Goal: Task Accomplishment & Management: Complete application form

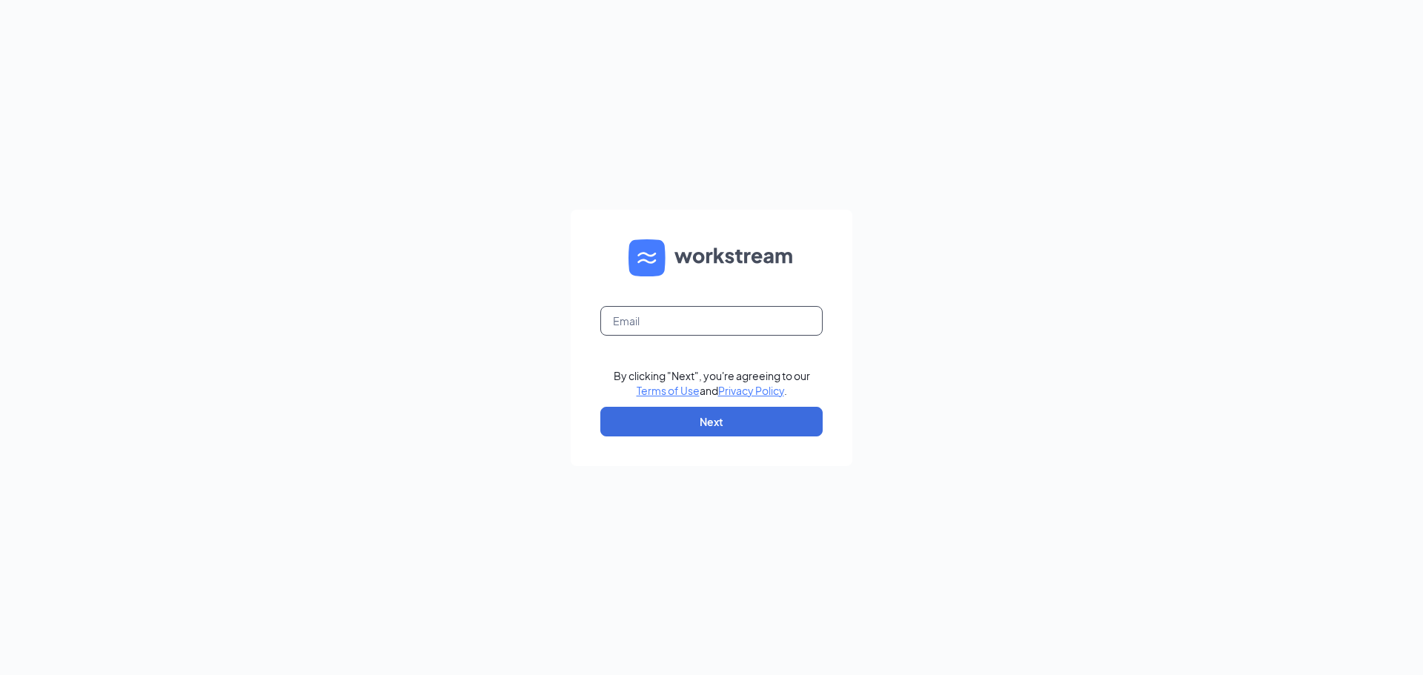
click at [692, 321] on input "text" at bounding box center [711, 321] width 222 height 30
type input "wendys62@calhounmc.com"
click at [751, 408] on button "Next" at bounding box center [711, 422] width 222 height 30
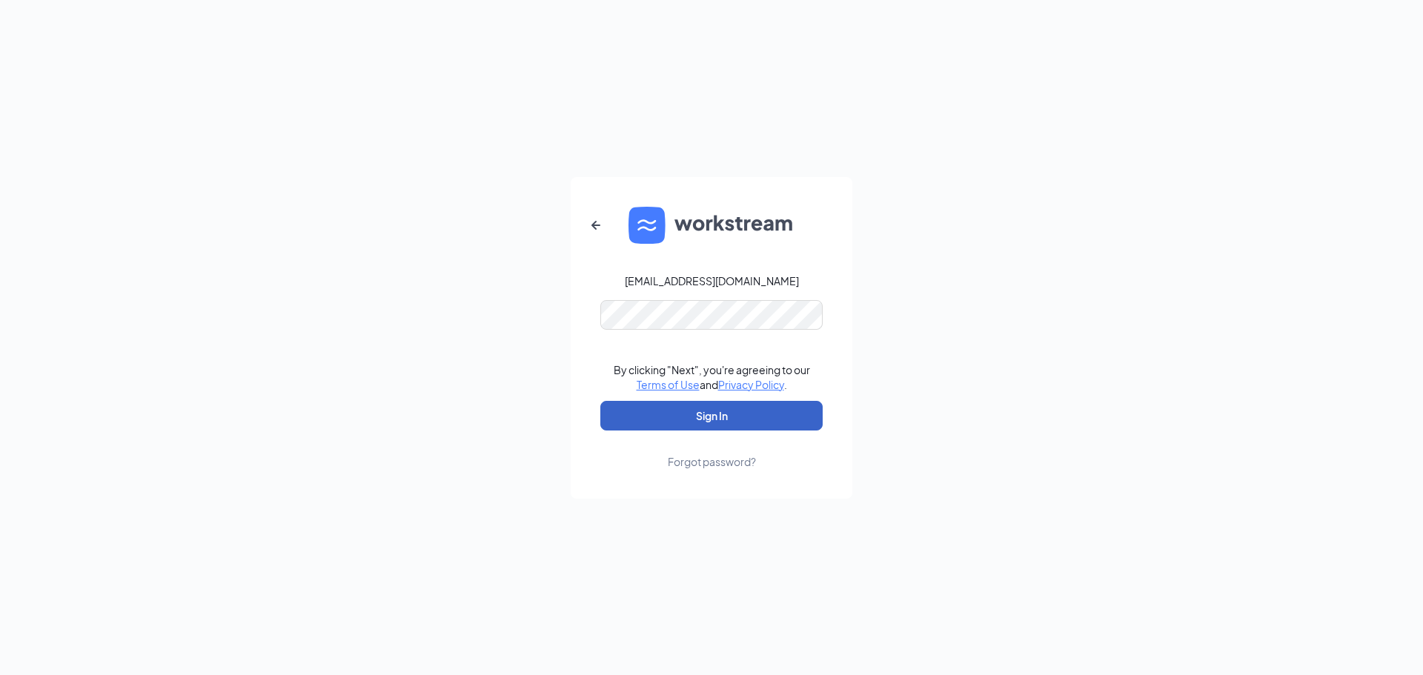
click at [748, 412] on button "Sign In" at bounding box center [711, 416] width 222 height 30
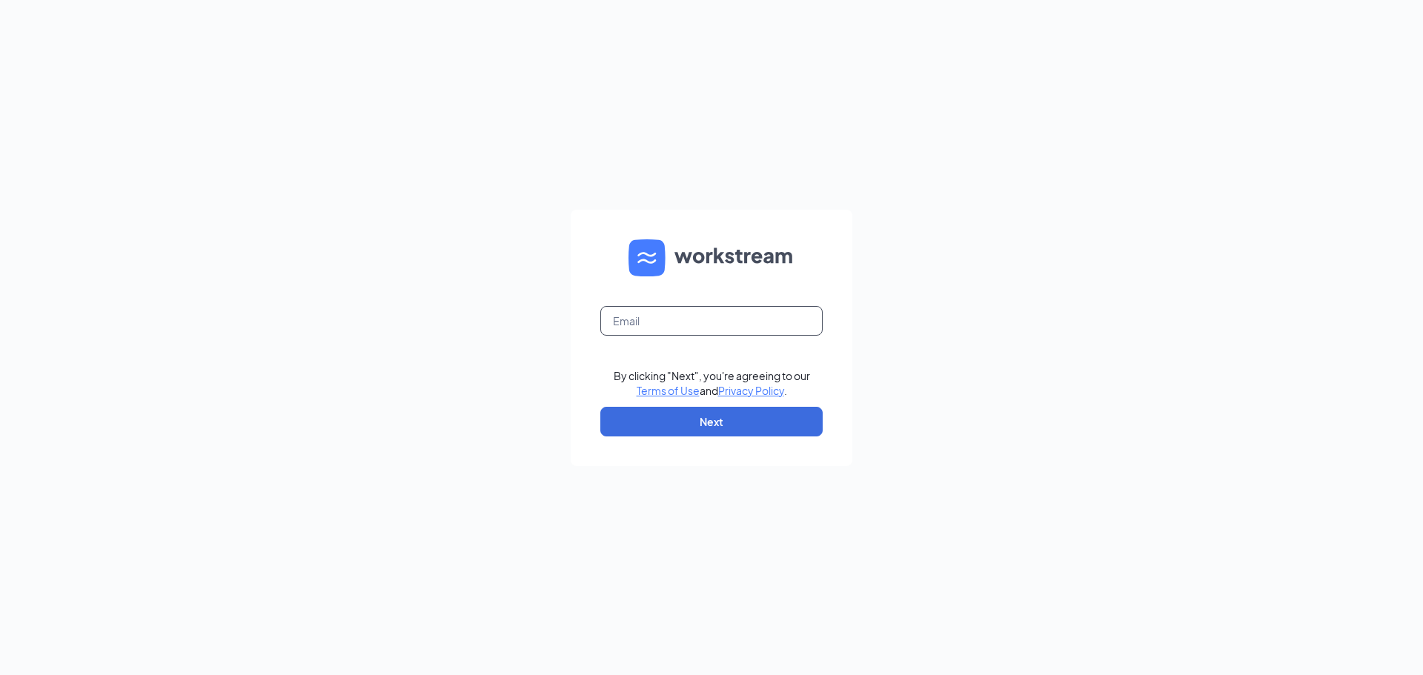
click at [700, 316] on input "text" at bounding box center [711, 321] width 222 height 30
type input "[EMAIL_ADDRESS][DOMAIN_NAME]"
click at [720, 417] on button "Next" at bounding box center [711, 422] width 222 height 30
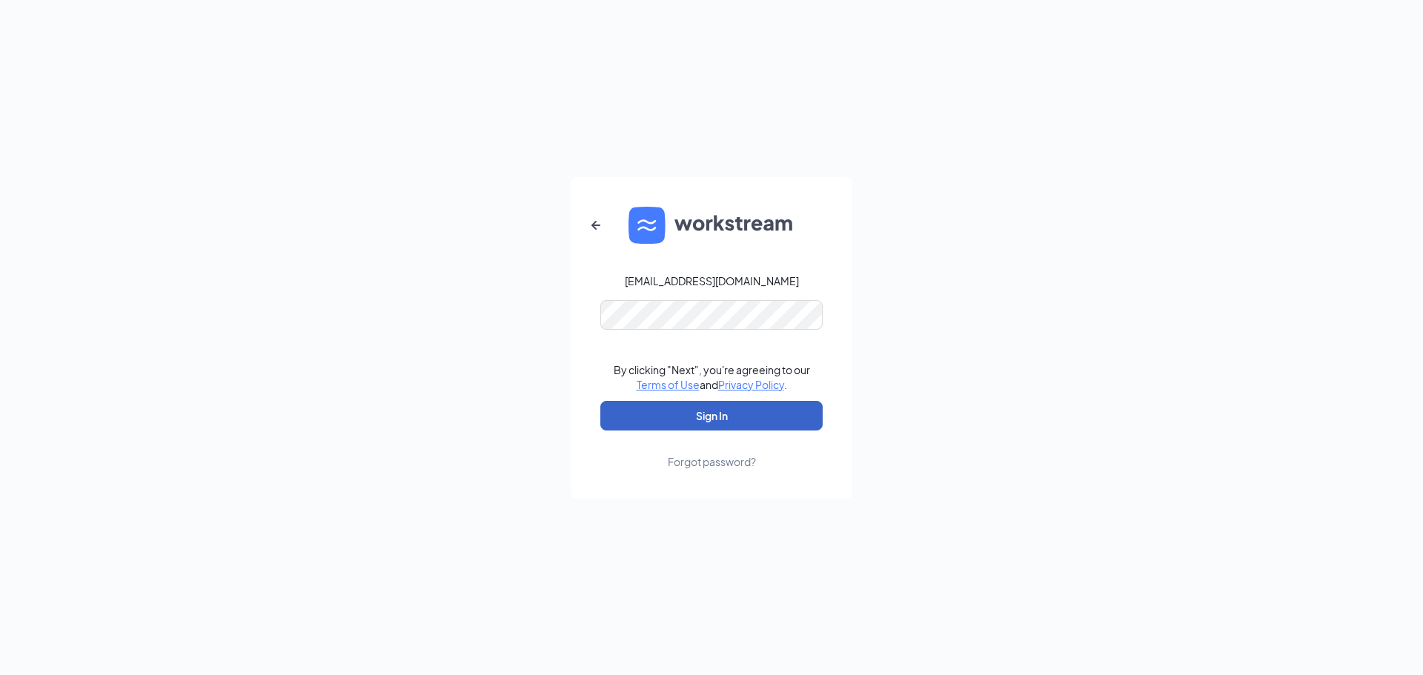
click at [748, 405] on button "Sign In" at bounding box center [711, 416] width 222 height 30
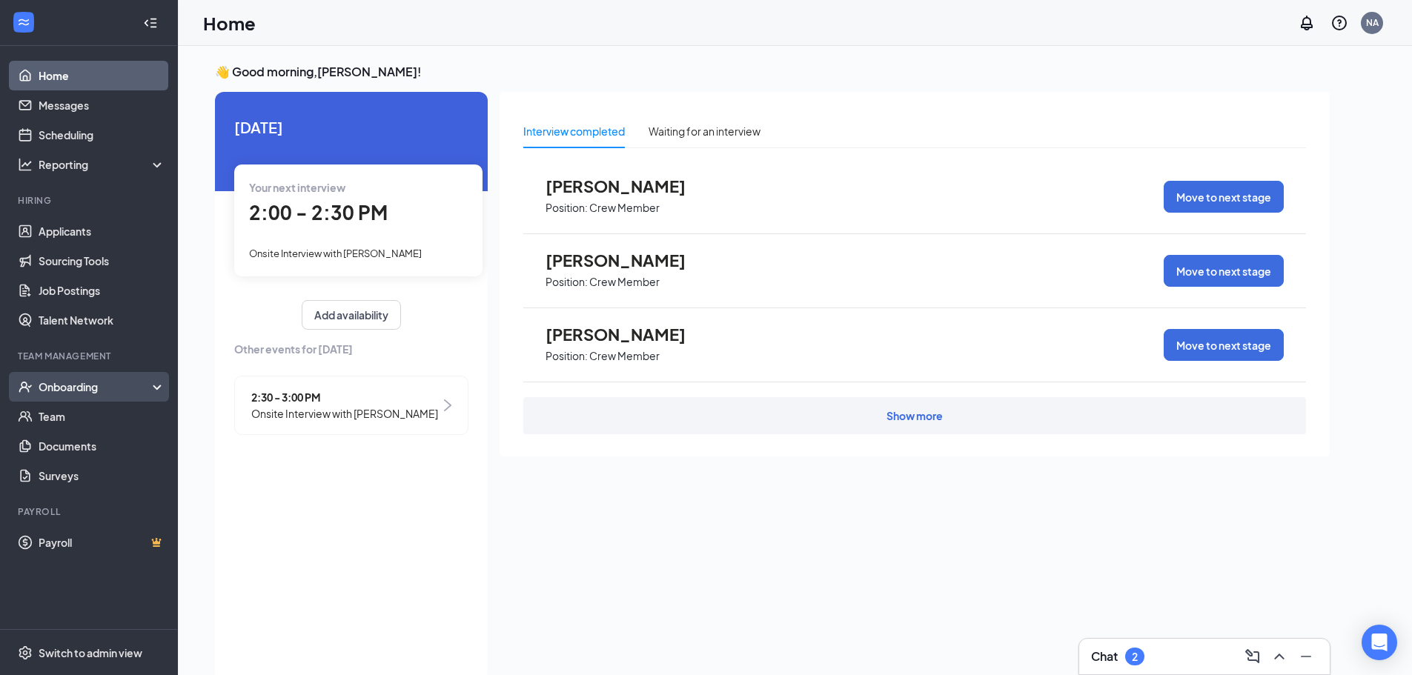
click at [120, 380] on div "Onboarding" at bounding box center [96, 386] width 114 height 15
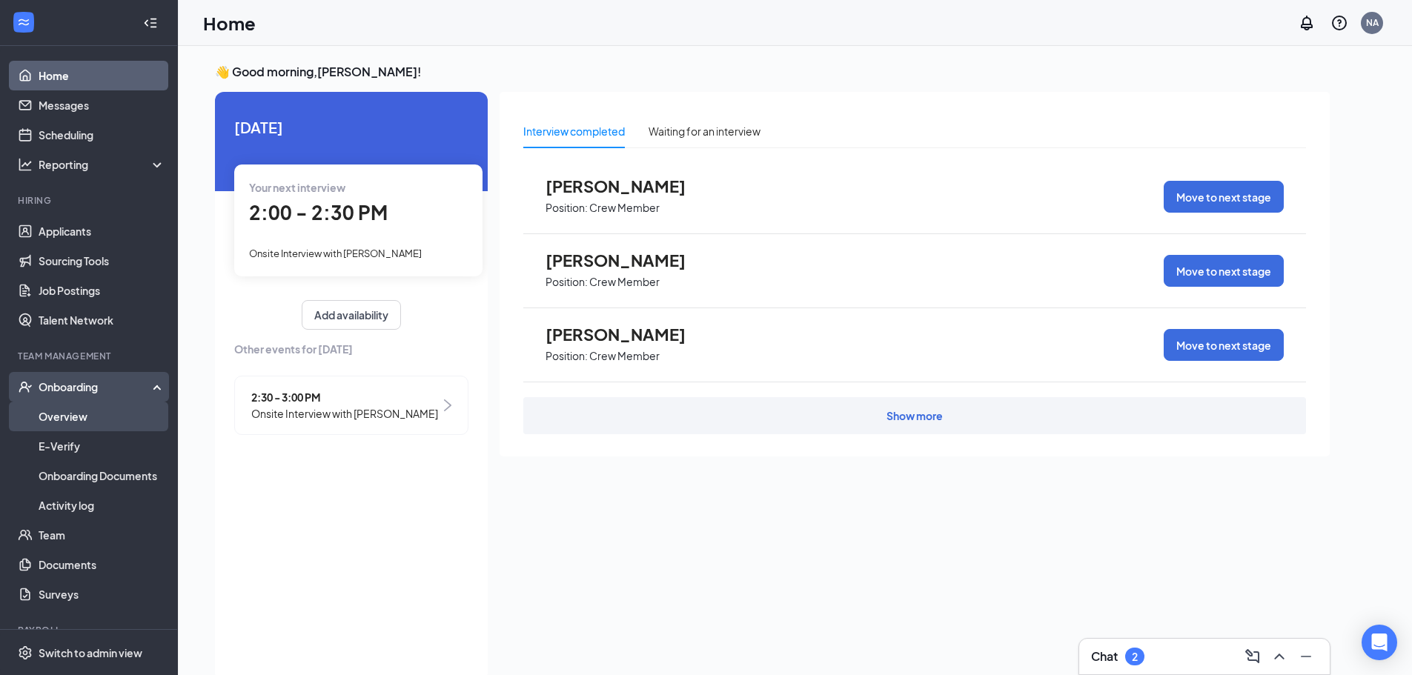
click at [86, 412] on link "Overview" at bounding box center [102, 417] width 127 height 30
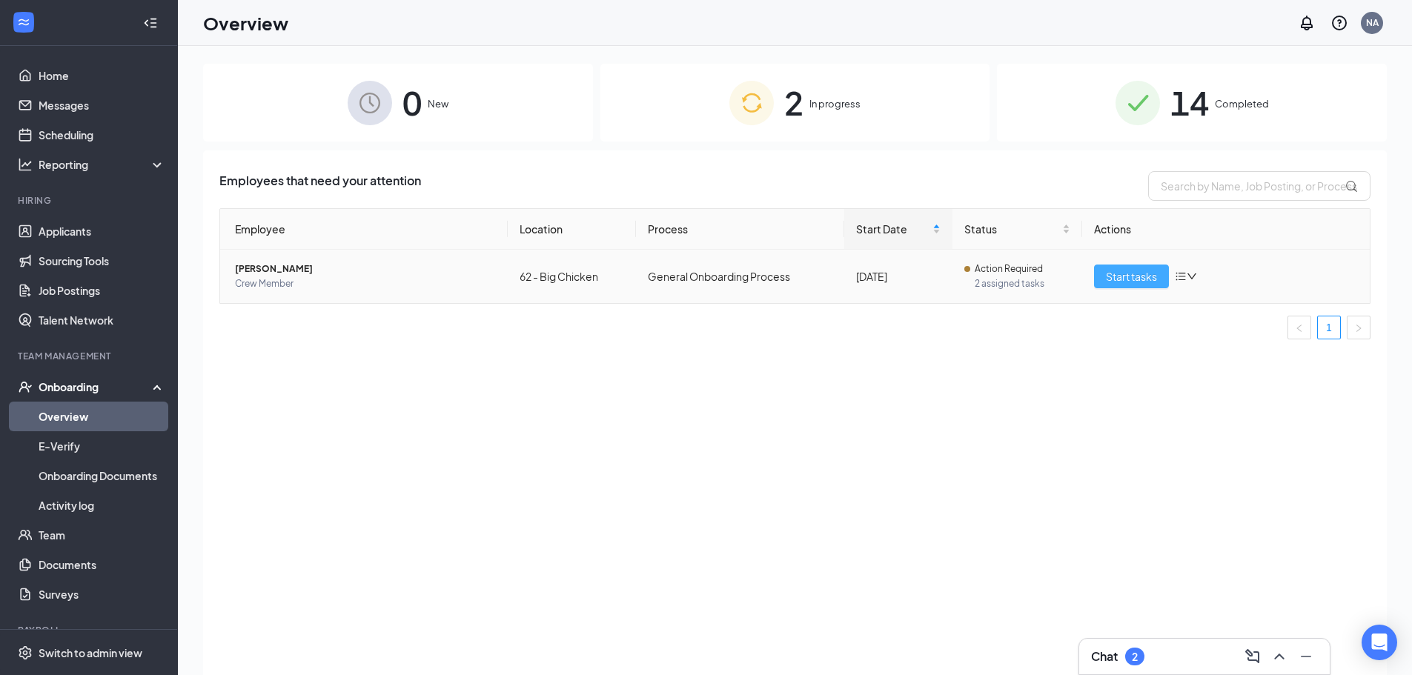
click at [1121, 269] on span "Start tasks" at bounding box center [1131, 276] width 51 height 16
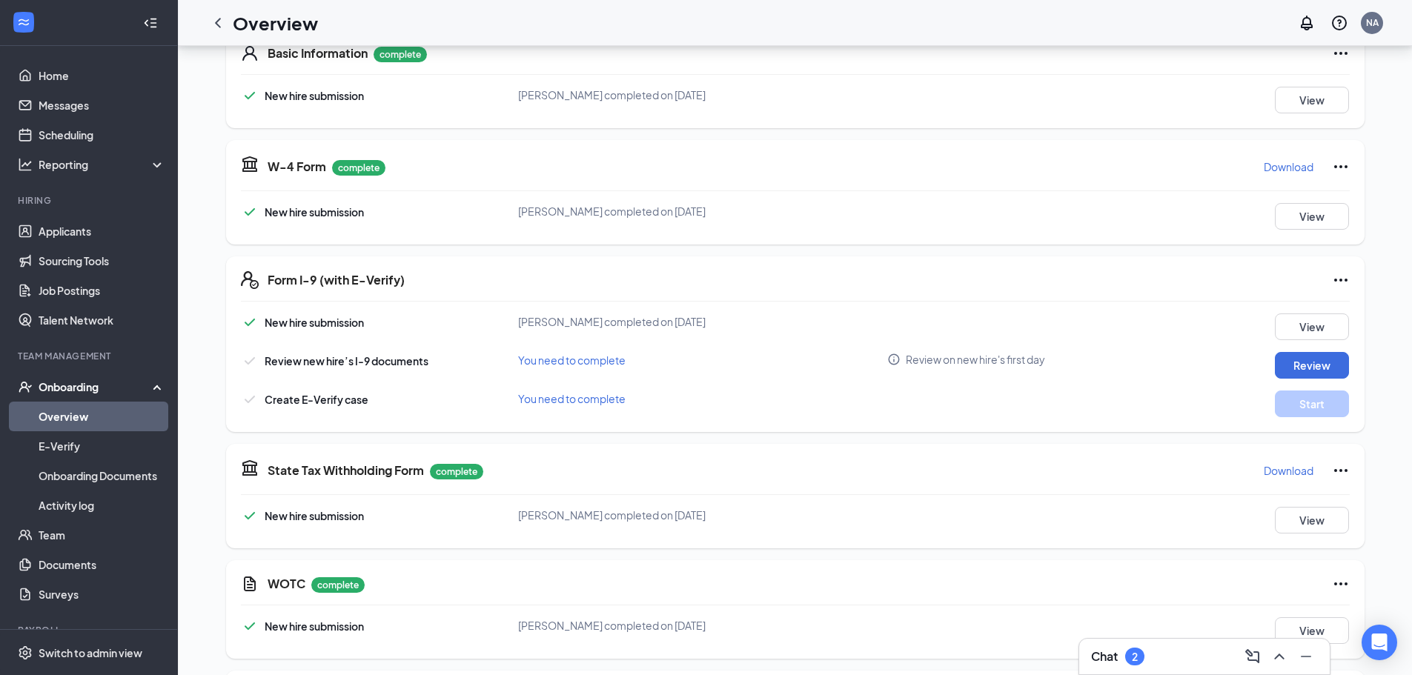
scroll to position [107, 0]
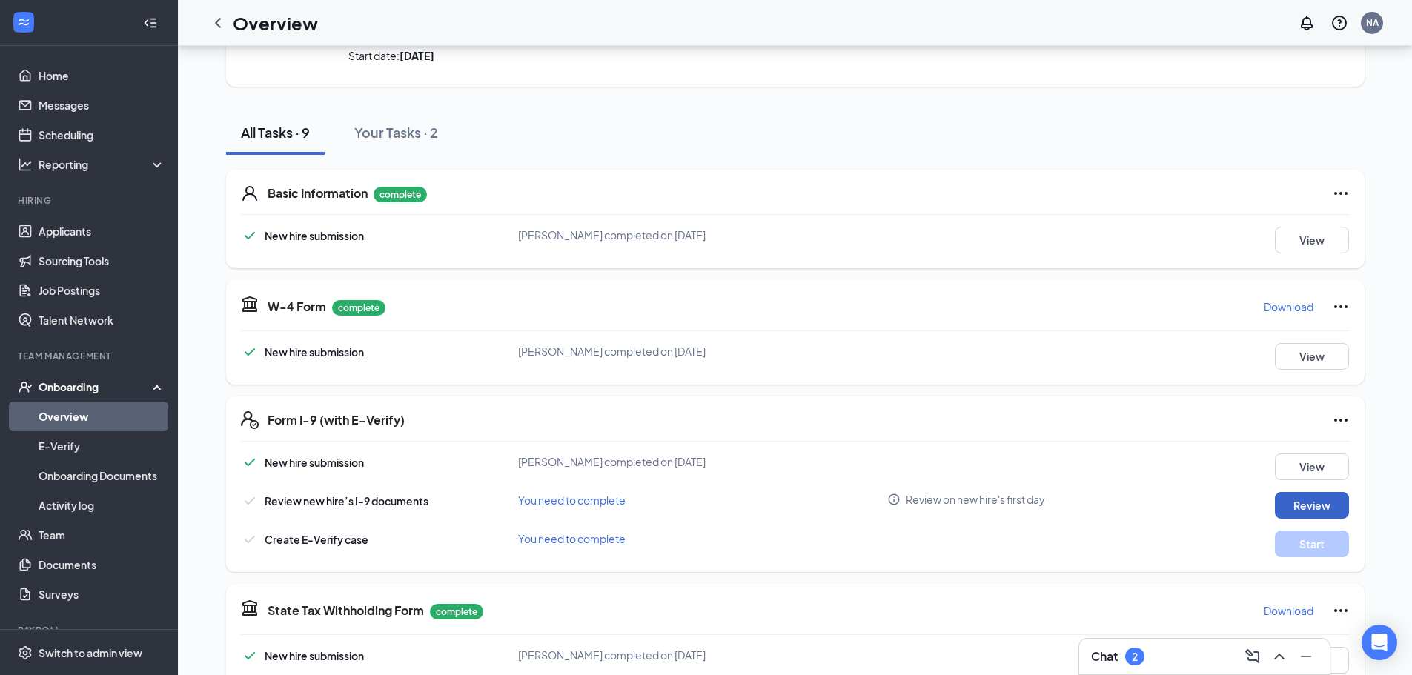
click at [1310, 508] on button "Review" at bounding box center [1312, 505] width 74 height 27
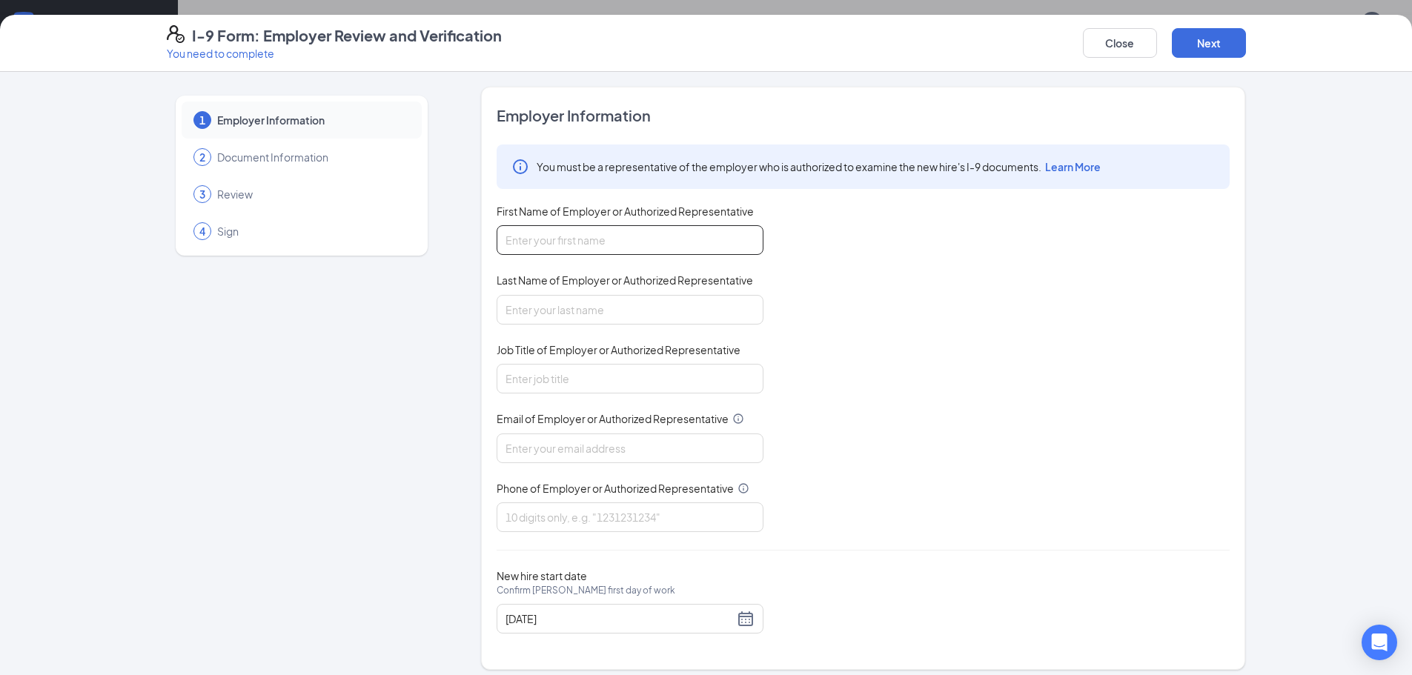
click at [661, 242] on input "First Name of Employer or Authorized Representative" at bounding box center [630, 240] width 267 height 30
type input "nancy"
click at [618, 311] on input "Last Name of Employer or Authorized Representative" at bounding box center [630, 310] width 267 height 30
type input "arroyo"
click at [602, 375] on input "Job Title of Employer or Authorized Representative" at bounding box center [630, 379] width 267 height 30
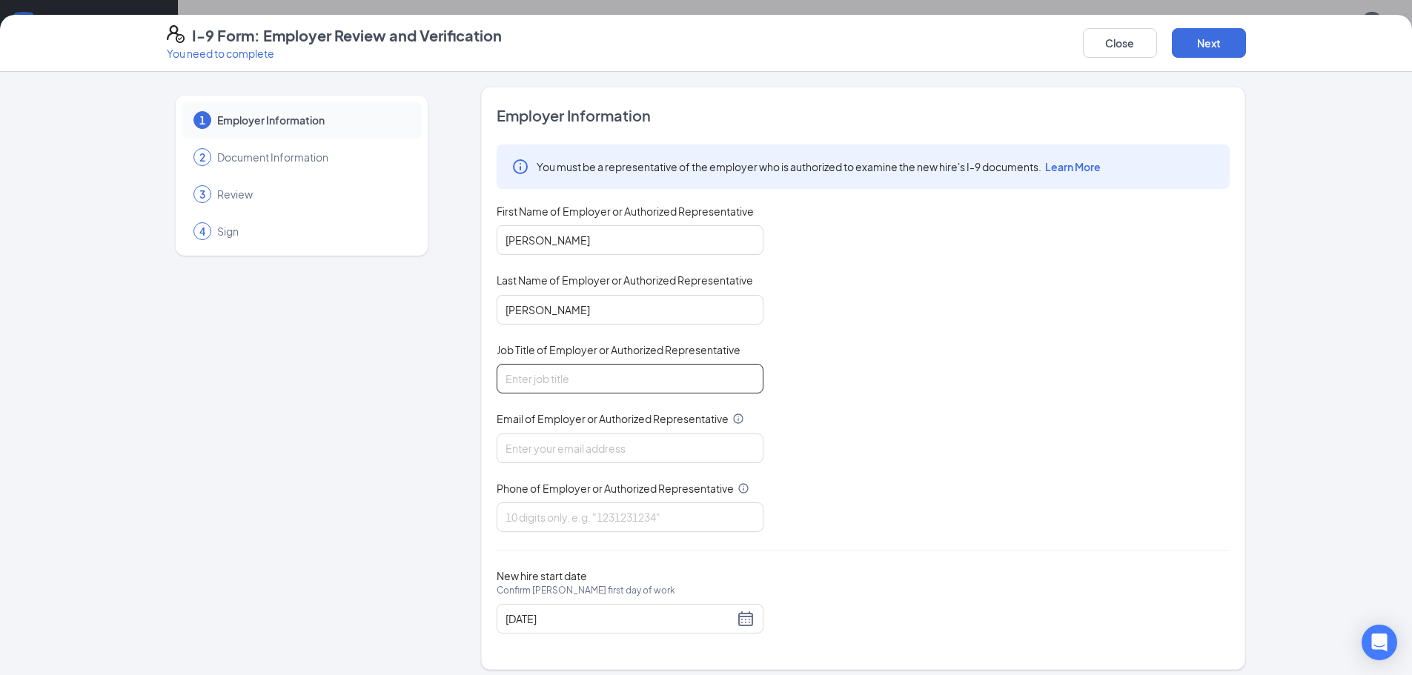
type input "Gm"
click at [610, 444] on input "Email of Employer or Authorized Representative" at bounding box center [630, 449] width 267 height 30
type input "wendys62@calhounmc.com"
click at [601, 514] on input "Phone of Employer or Authorized Representative" at bounding box center [630, 517] width 267 height 30
type input "7704229661"
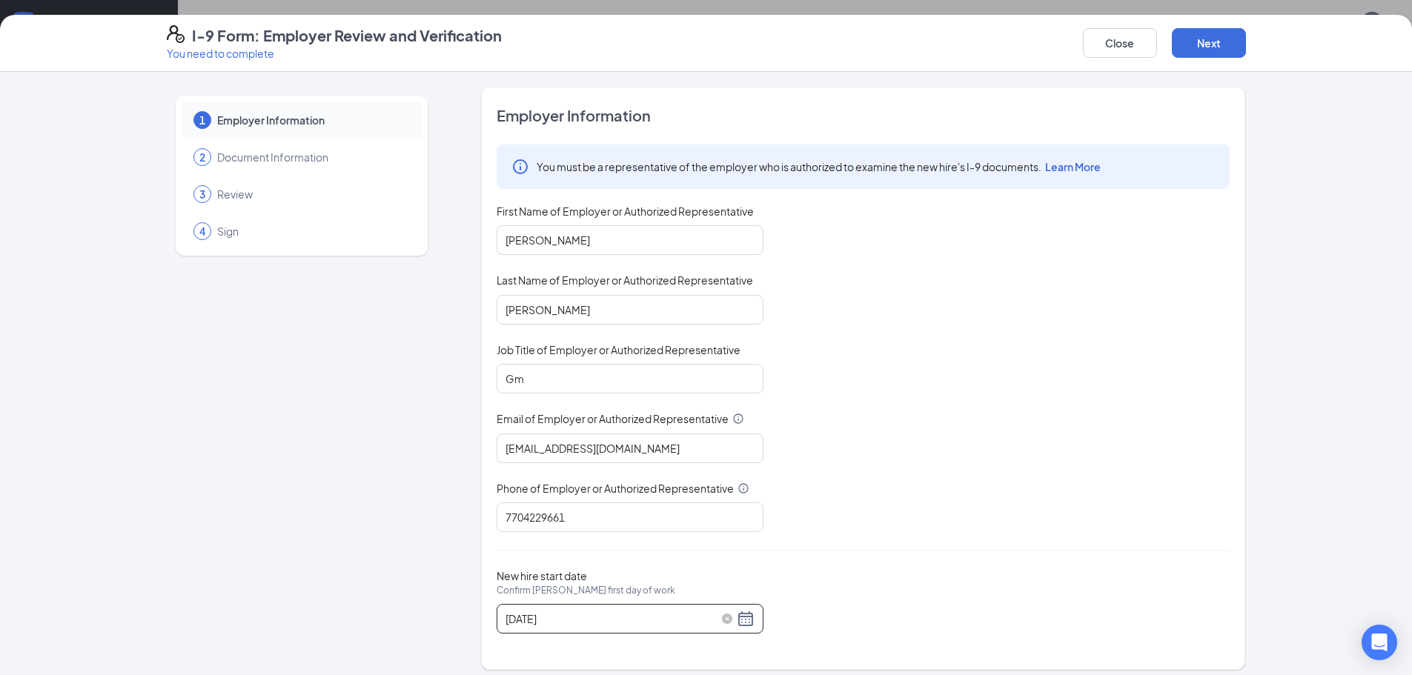
click at [742, 623] on div "08/11/2025" at bounding box center [629, 619] width 249 height 18
click at [740, 617] on div "08/11/2025" at bounding box center [629, 619] width 249 height 18
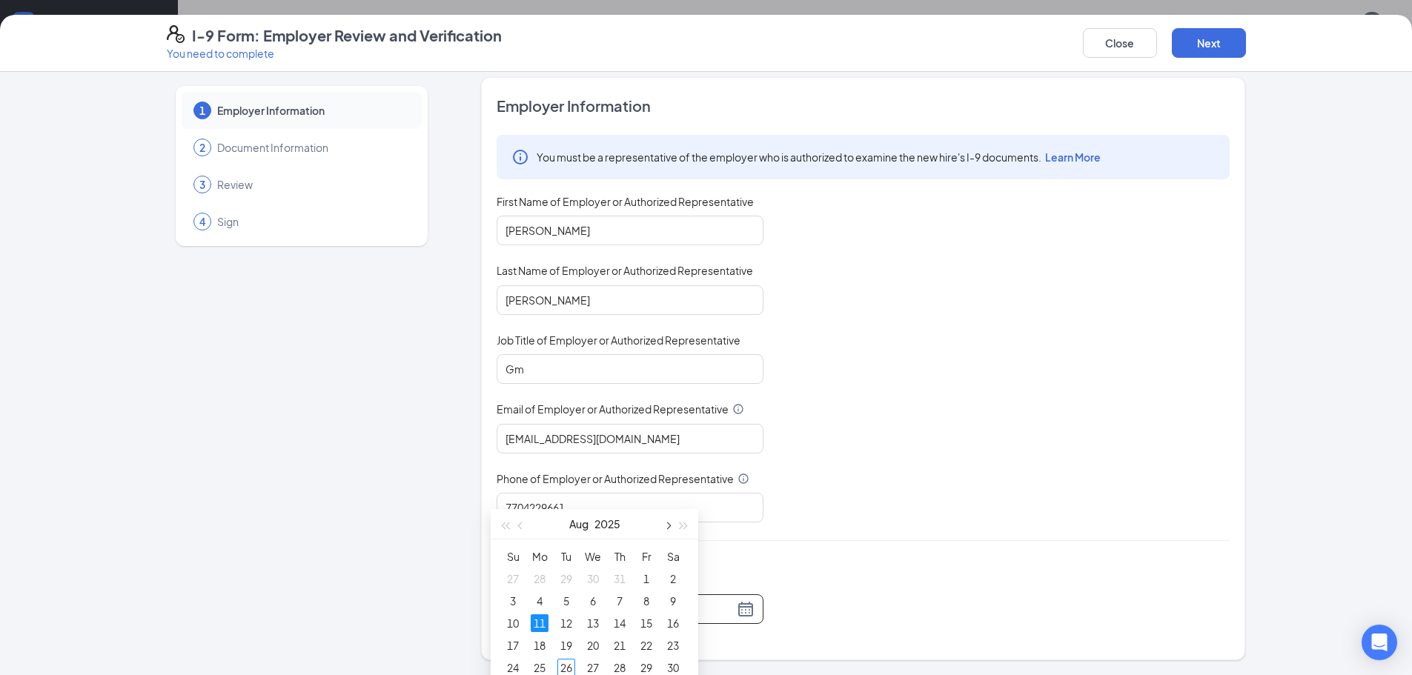
scroll to position [255, 0]
type input "08/14/2025"
click at [622, 595] on div "14" at bounding box center [620, 603] width 18 height 18
click at [1207, 49] on button "Next" at bounding box center [1209, 43] width 74 height 30
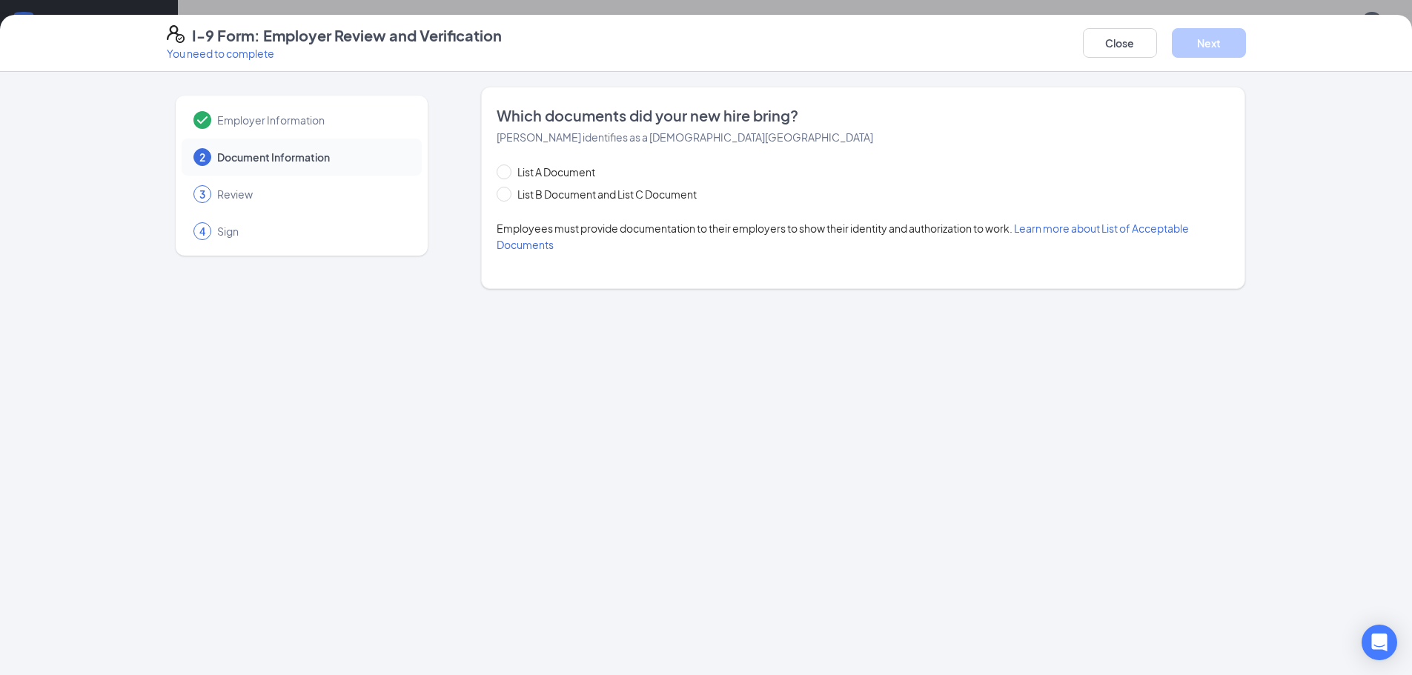
scroll to position [0, 0]
click at [498, 193] on input "List B Document and List C Document" at bounding box center [502, 192] width 10 height 10
radio input "true"
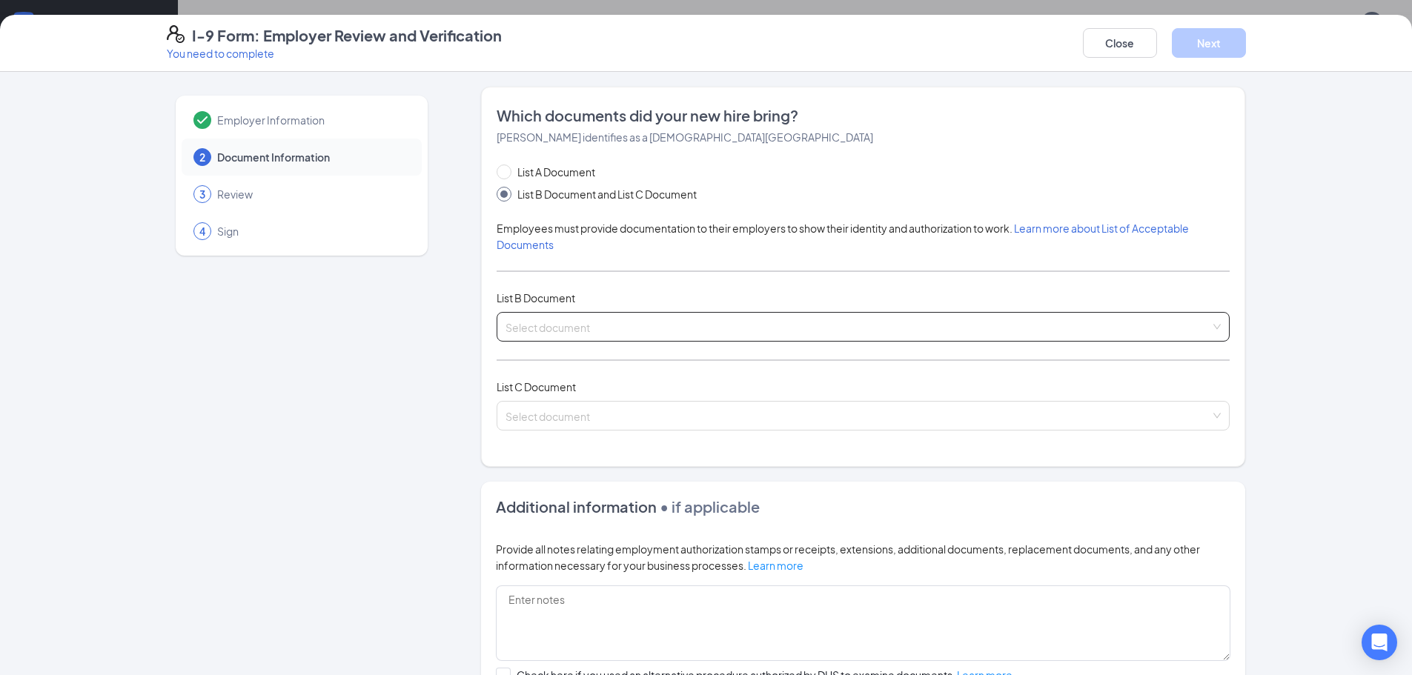
click at [628, 317] on input "search" at bounding box center [857, 324] width 705 height 22
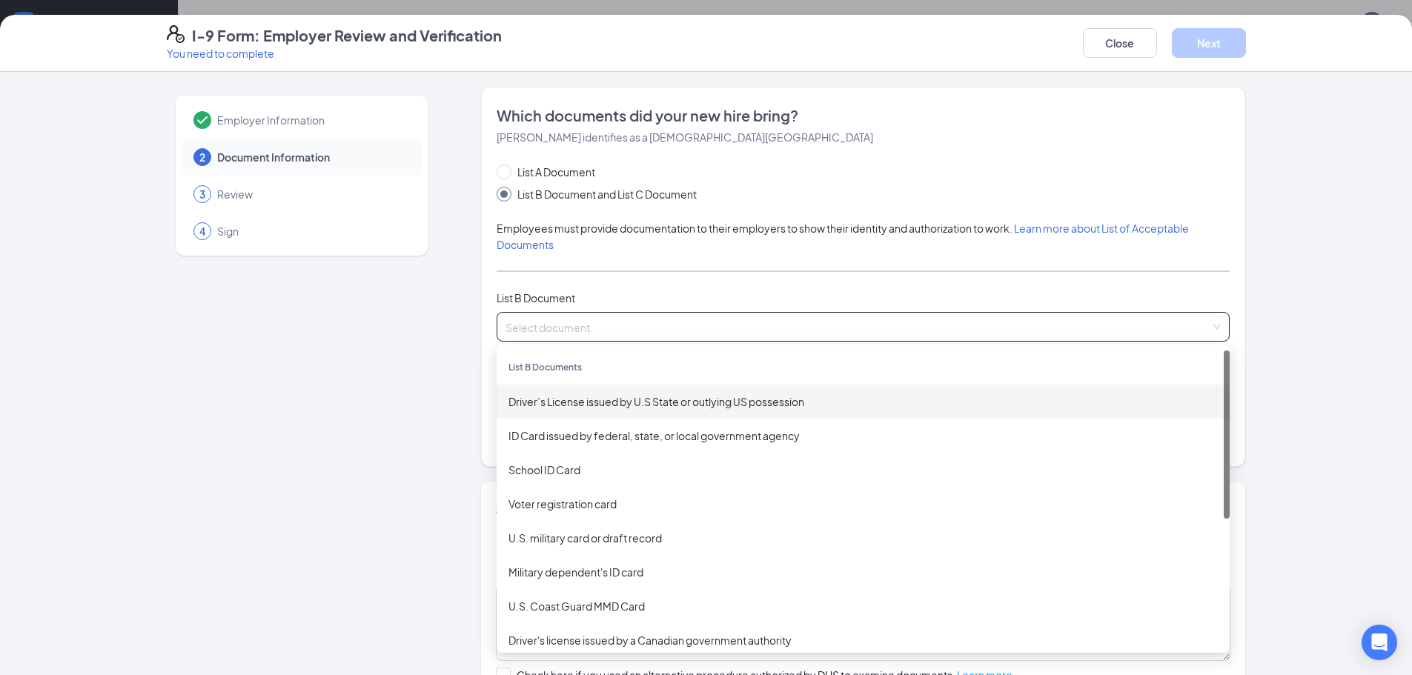
click at [627, 399] on div "Driver’s License issued by U.S State or outlying US possession" at bounding box center [862, 402] width 709 height 16
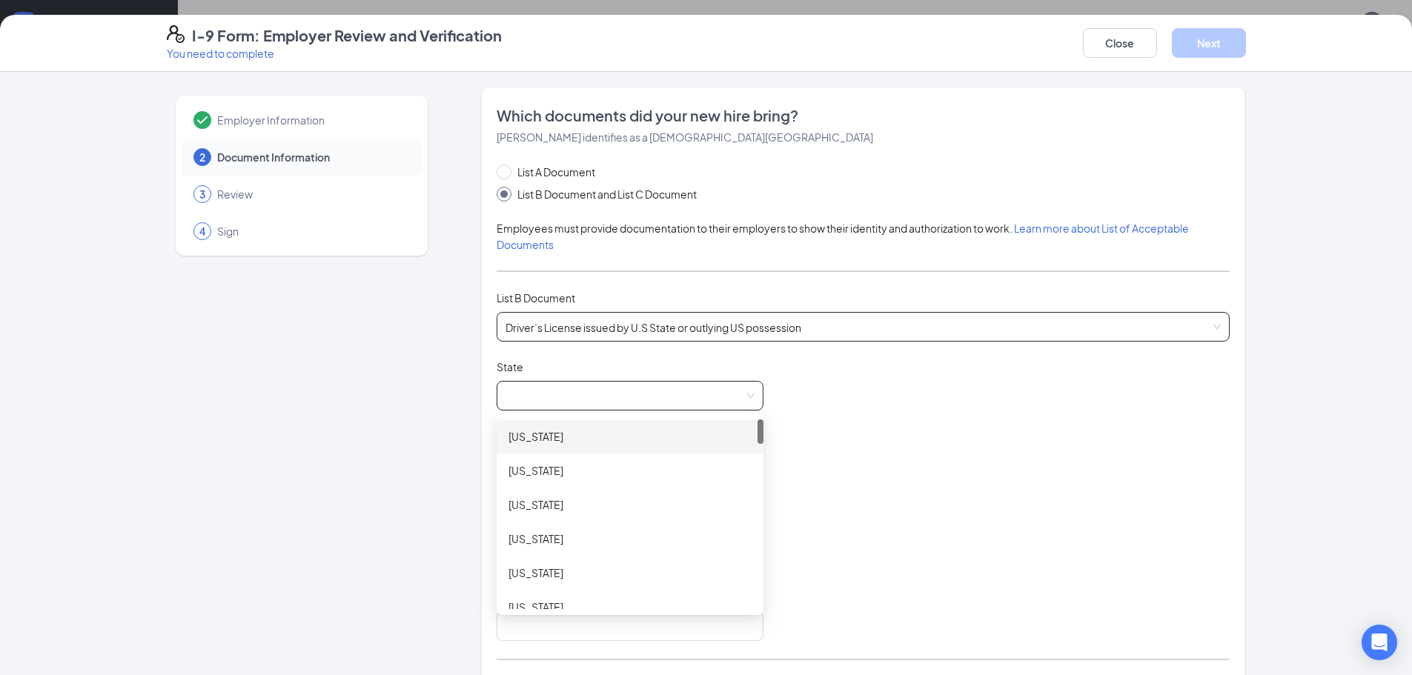
click at [738, 391] on span at bounding box center [629, 396] width 249 height 28
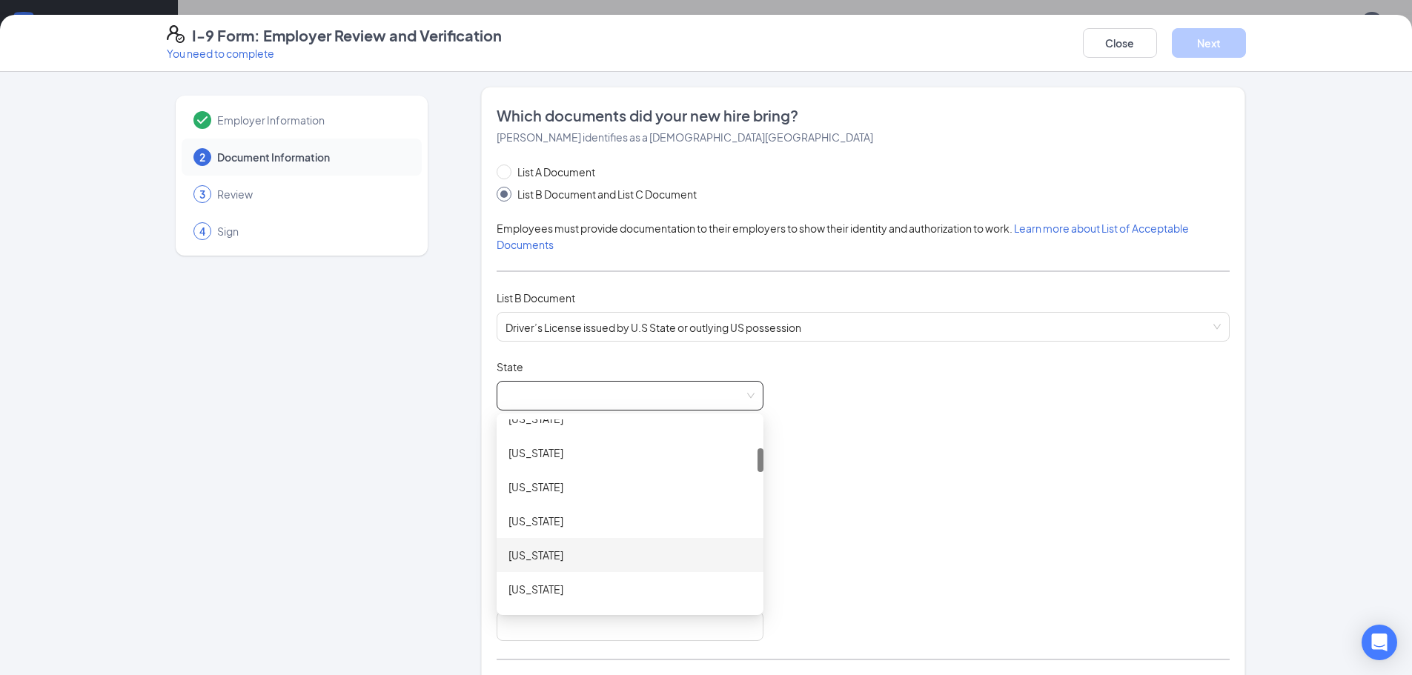
click at [545, 545] on div "Florida" at bounding box center [630, 555] width 267 height 34
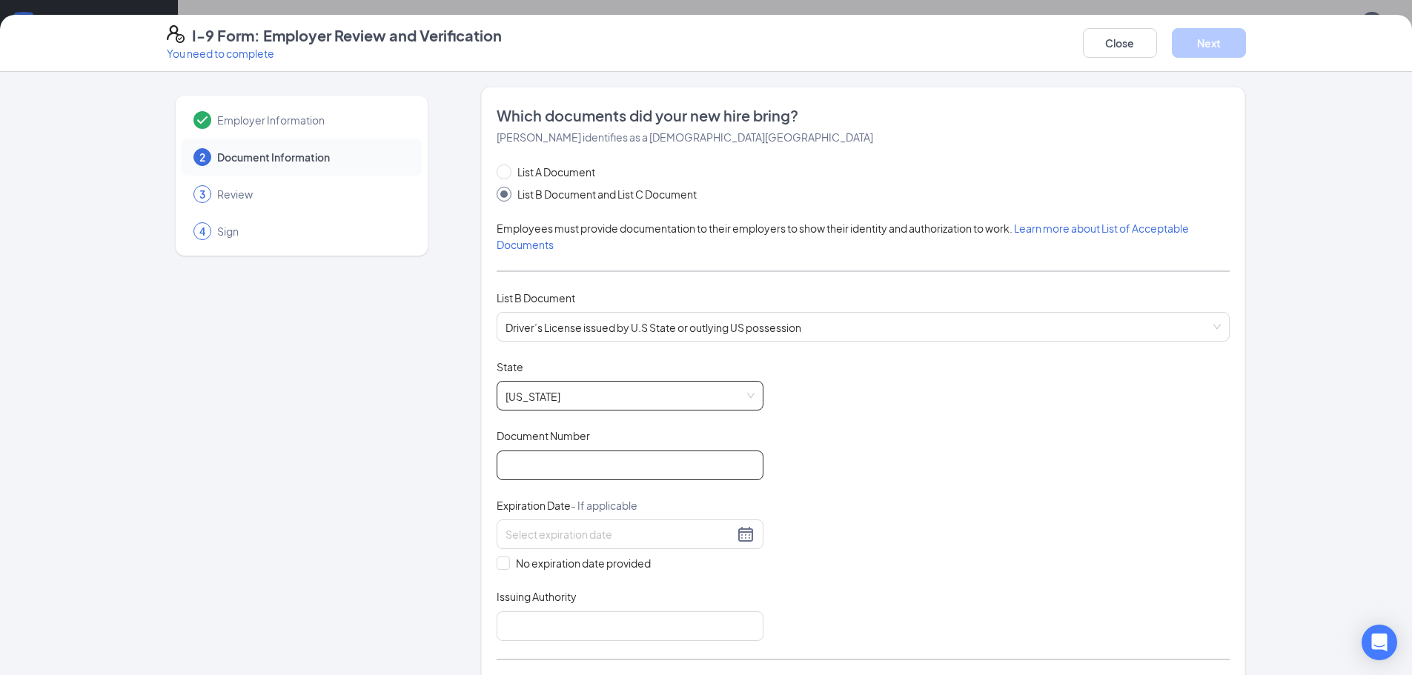
click at [705, 457] on input "Document Number" at bounding box center [630, 466] width 267 height 30
type input "A223253936060"
click at [520, 528] on input at bounding box center [619, 534] width 228 height 16
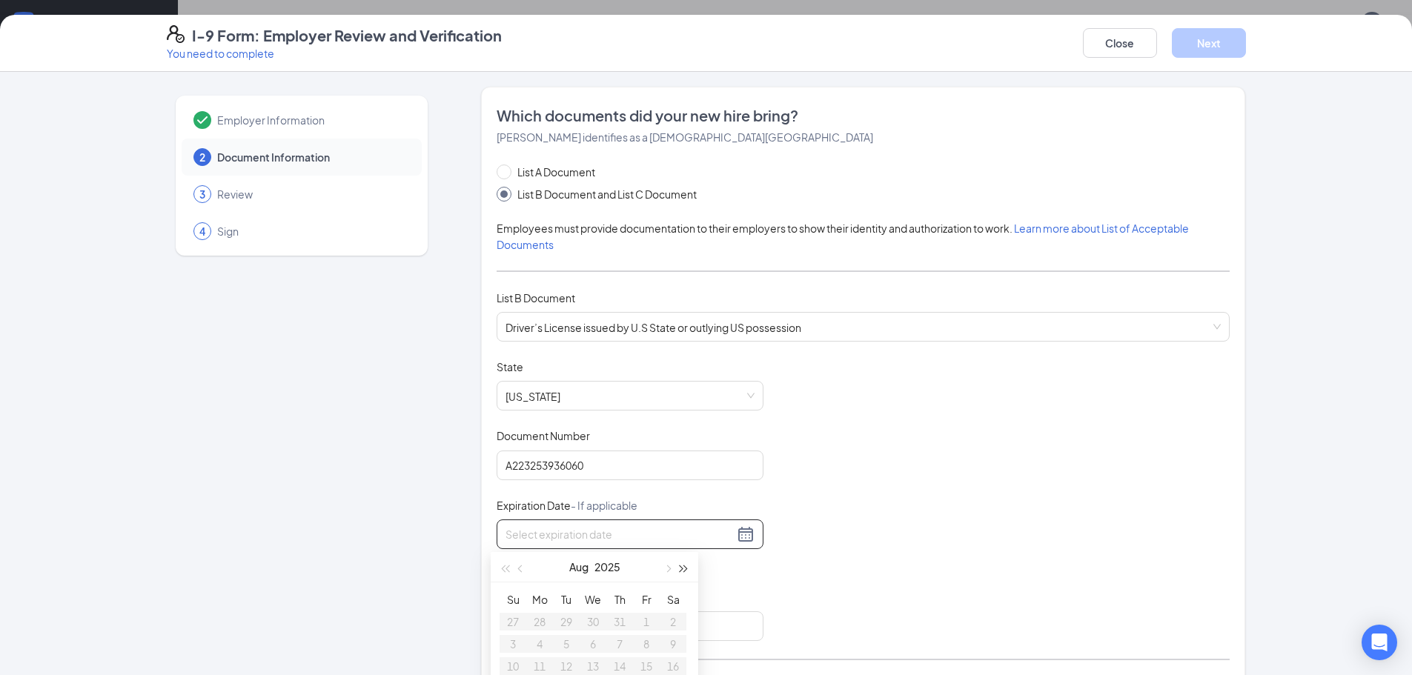
click at [682, 571] on button "button" at bounding box center [684, 567] width 16 height 30
click at [682, 571] on span "button" at bounding box center [683, 568] width 7 height 7
click at [682, 571] on button "button" at bounding box center [684, 567] width 16 height 30
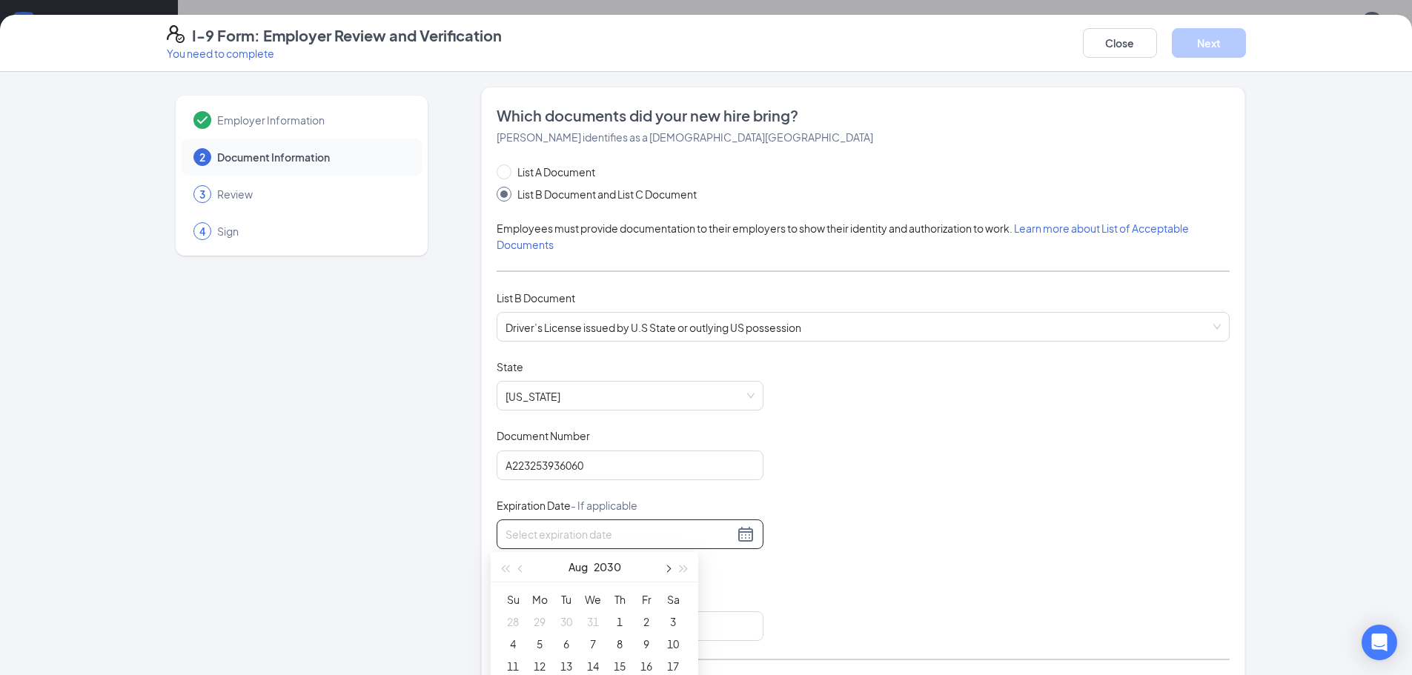
click at [667, 569] on span "button" at bounding box center [666, 568] width 7 height 7
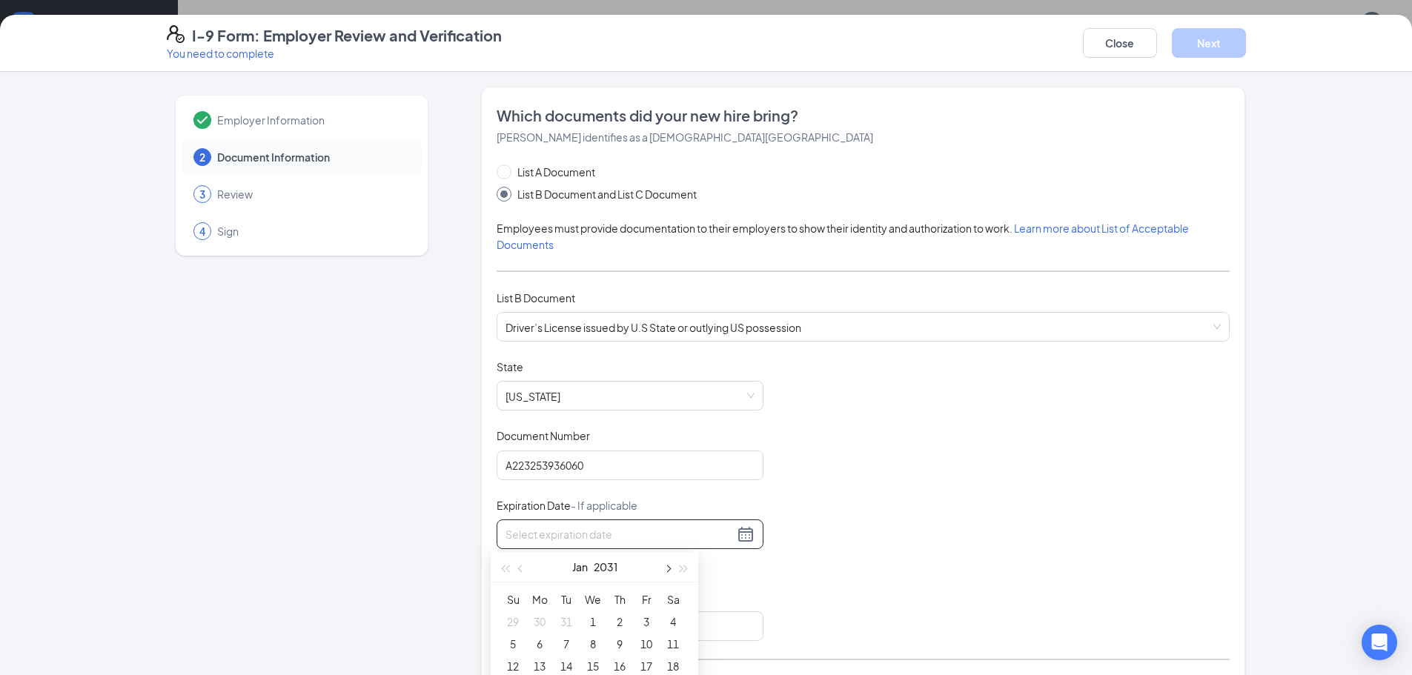
click at [667, 569] on span "button" at bounding box center [666, 568] width 7 height 7
click at [517, 569] on button "button" at bounding box center [521, 567] width 16 height 30
click at [506, 568] on span "button" at bounding box center [504, 568] width 7 height 7
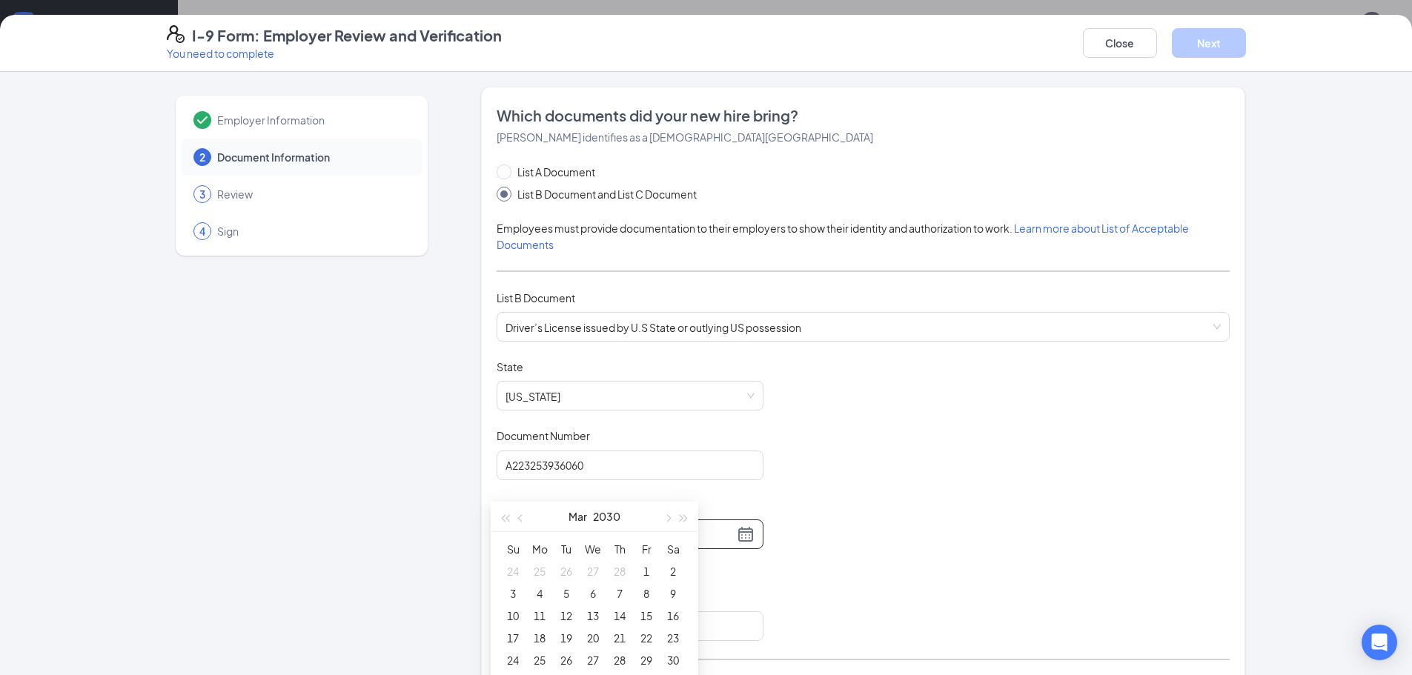
type input "04/04/2030"
type input "03/26/2030"
click at [570, 564] on div "26" at bounding box center [566, 563] width 18 height 18
click at [610, 620] on input "Issuing Authority" at bounding box center [630, 626] width 267 height 30
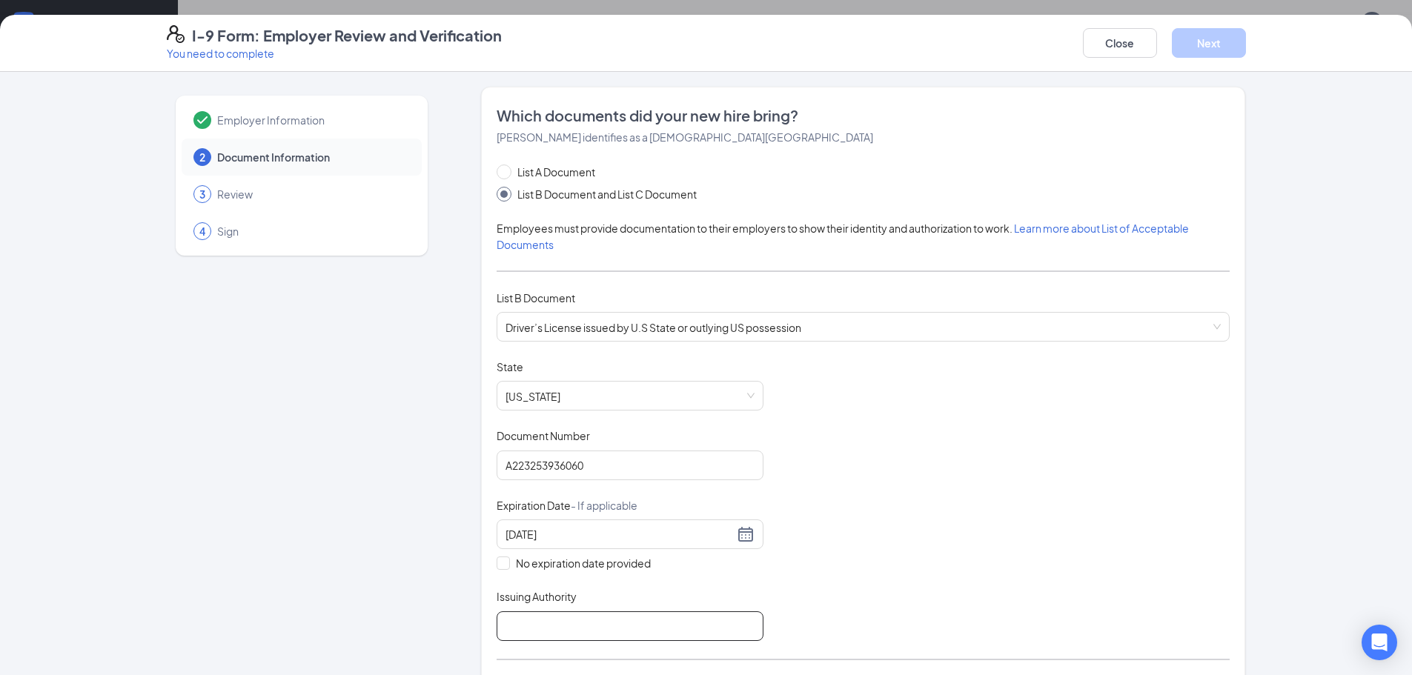
type input "FLORIDA"
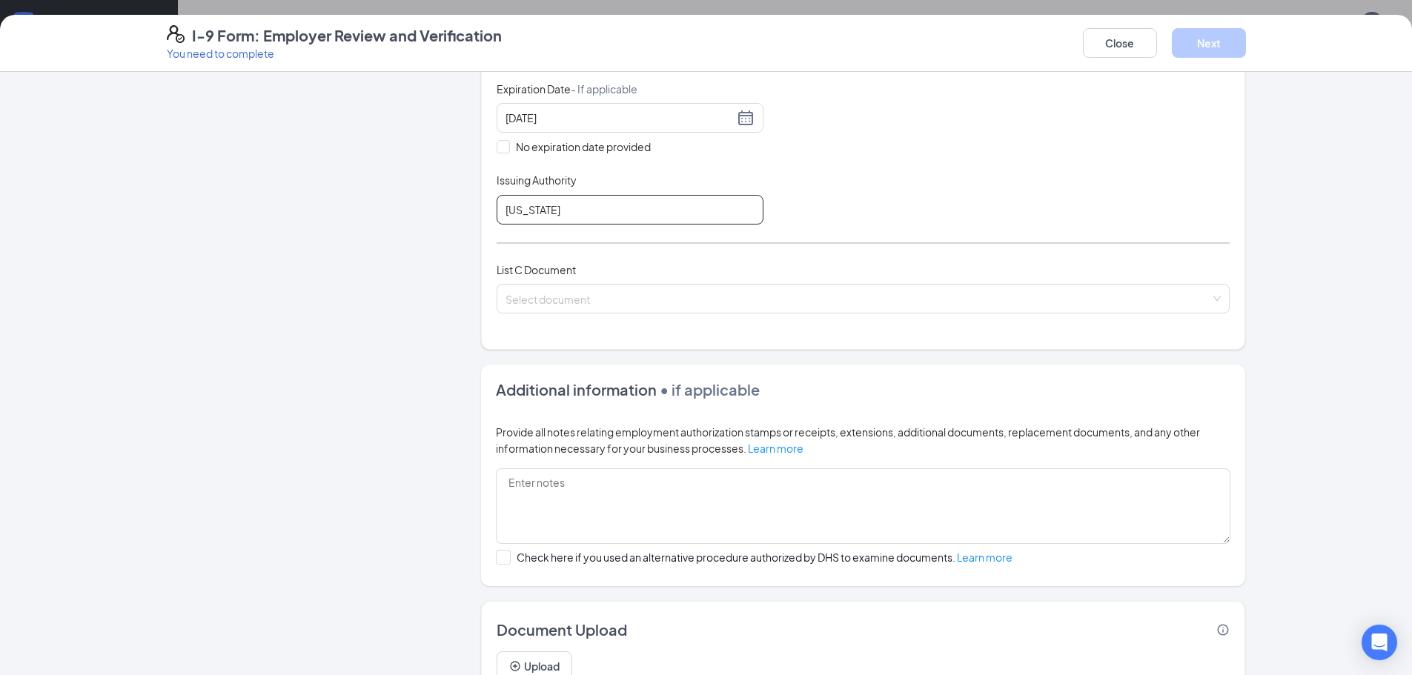
scroll to position [261, 0]
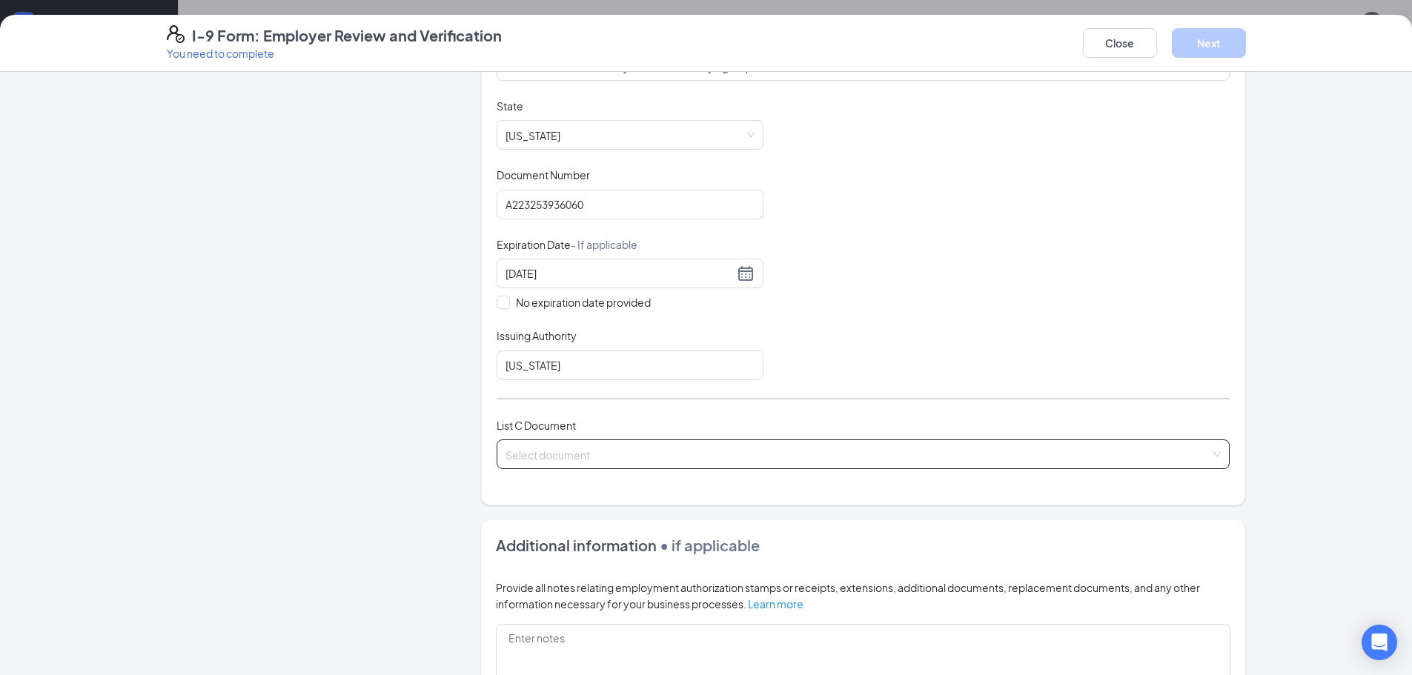
click at [737, 445] on input "search" at bounding box center [857, 451] width 705 height 22
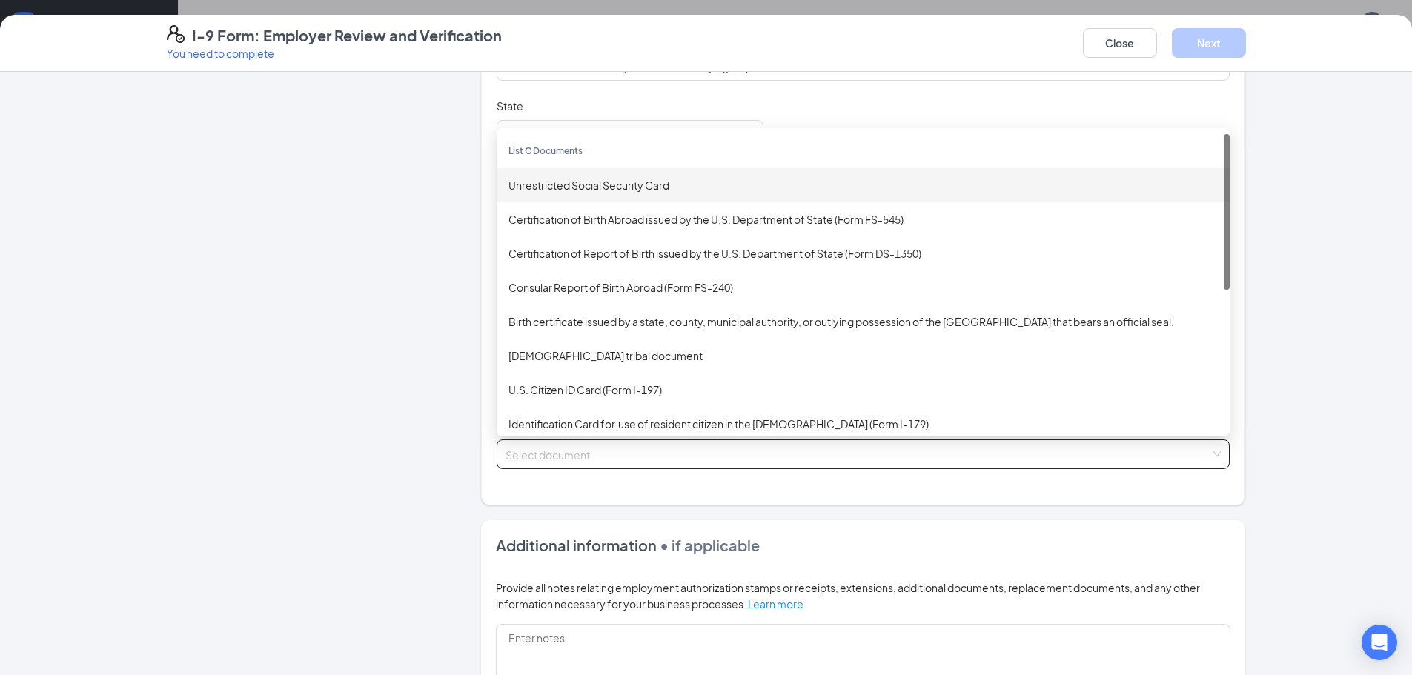
click at [630, 189] on div "Unrestricted Social Security Card" at bounding box center [862, 185] width 709 height 16
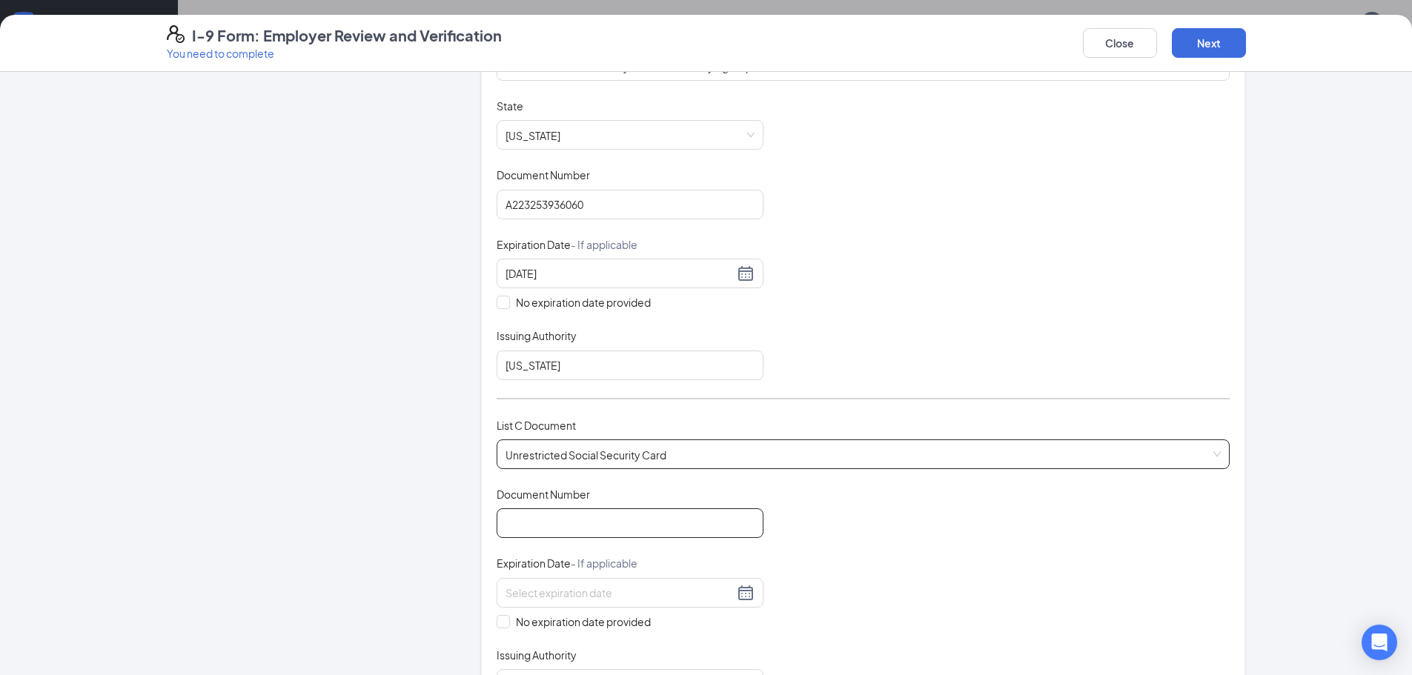
click at [526, 525] on input "Document Number" at bounding box center [630, 523] width 267 height 30
type input "592316732"
click at [497, 624] on input "No expiration date provided" at bounding box center [502, 620] width 10 height 10
checkbox input "true"
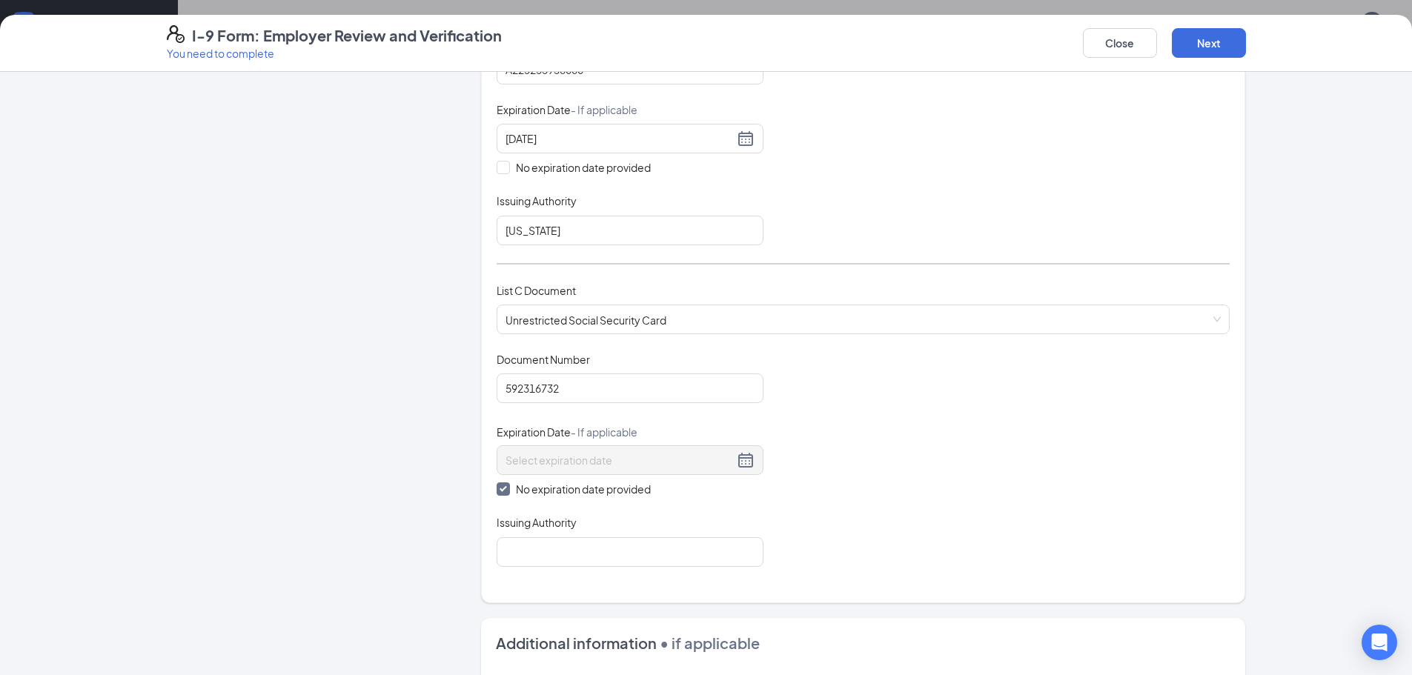
scroll to position [409, 0]
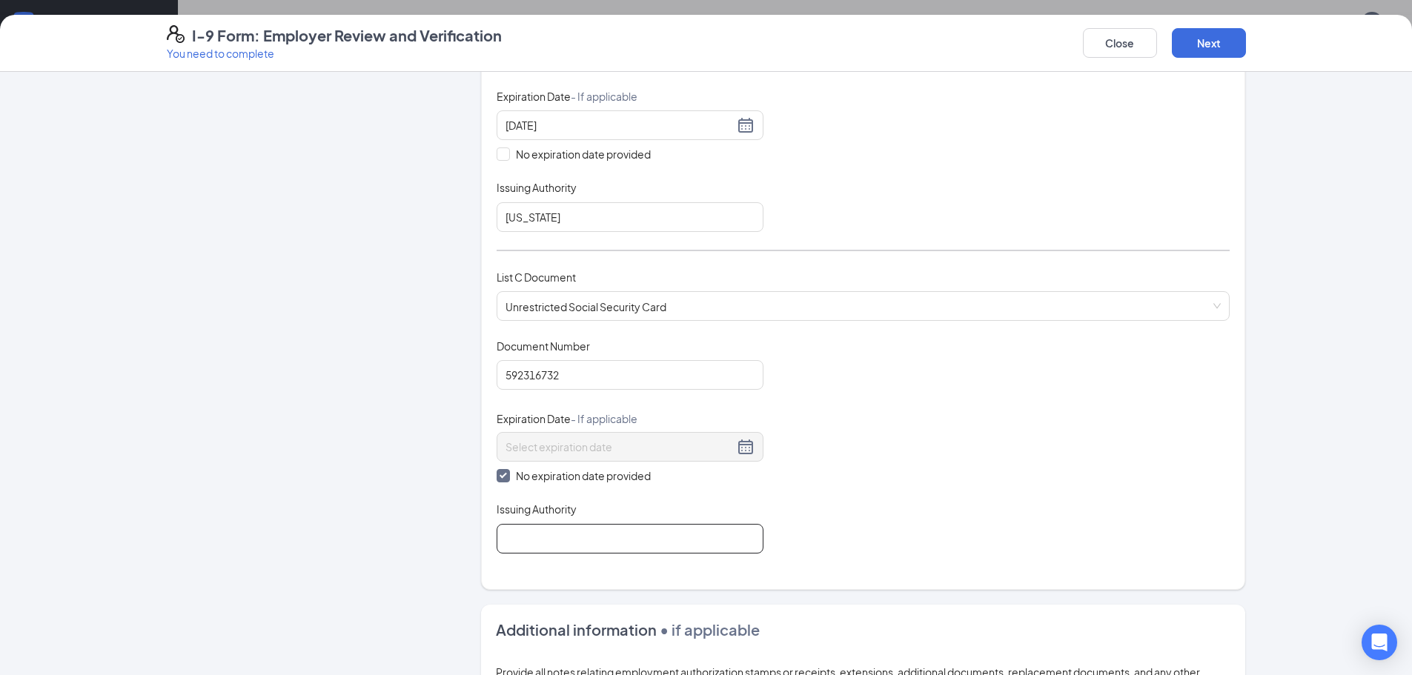
click at [636, 542] on input "Issuing Authority" at bounding box center [630, 539] width 267 height 30
type input "FLORIDA"
click at [1198, 40] on button "Next" at bounding box center [1209, 43] width 74 height 30
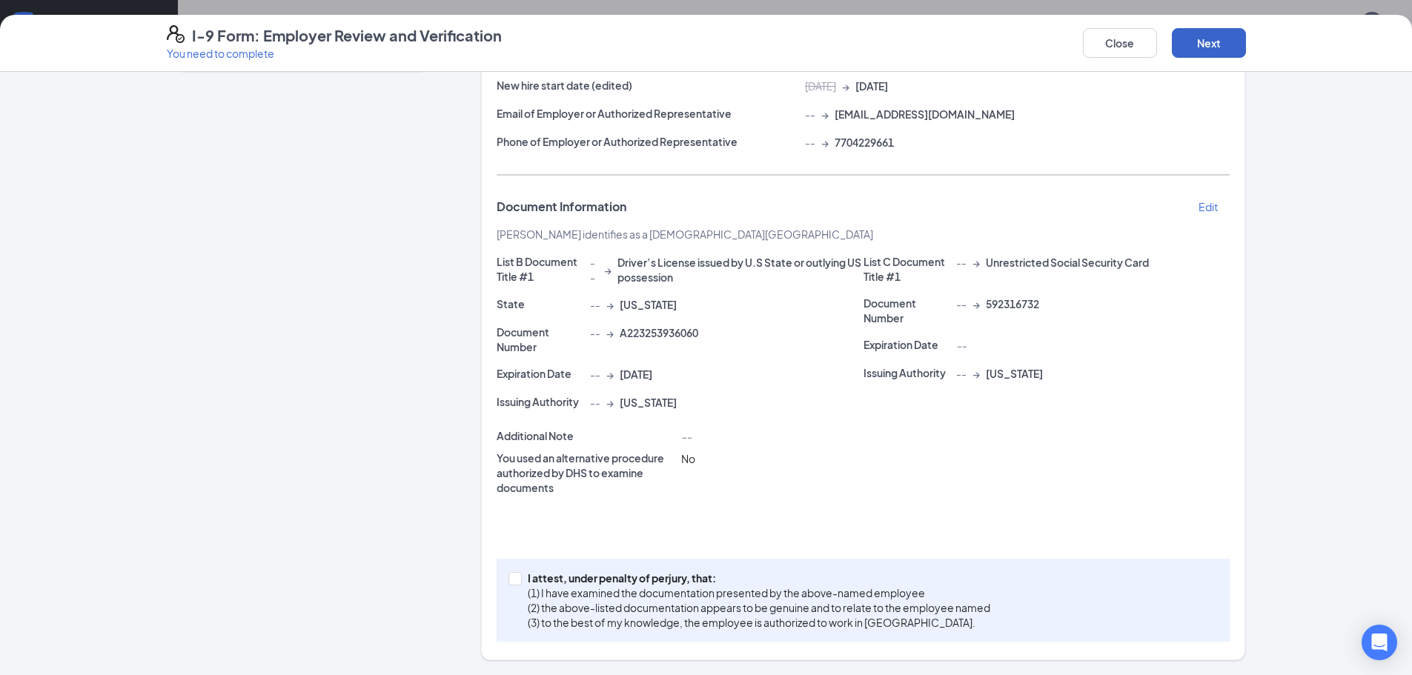
scroll to position [185, 0]
drag, startPoint x: 508, startPoint y: 575, endPoint x: 594, endPoint y: 571, distance: 86.1
click at [508, 575] on input "I attest, under penalty of perjury, that: (1) I have examined the documentation…" at bounding box center [513, 577] width 10 height 10
checkbox input "true"
click at [1212, 39] on button "Next" at bounding box center [1209, 43] width 74 height 30
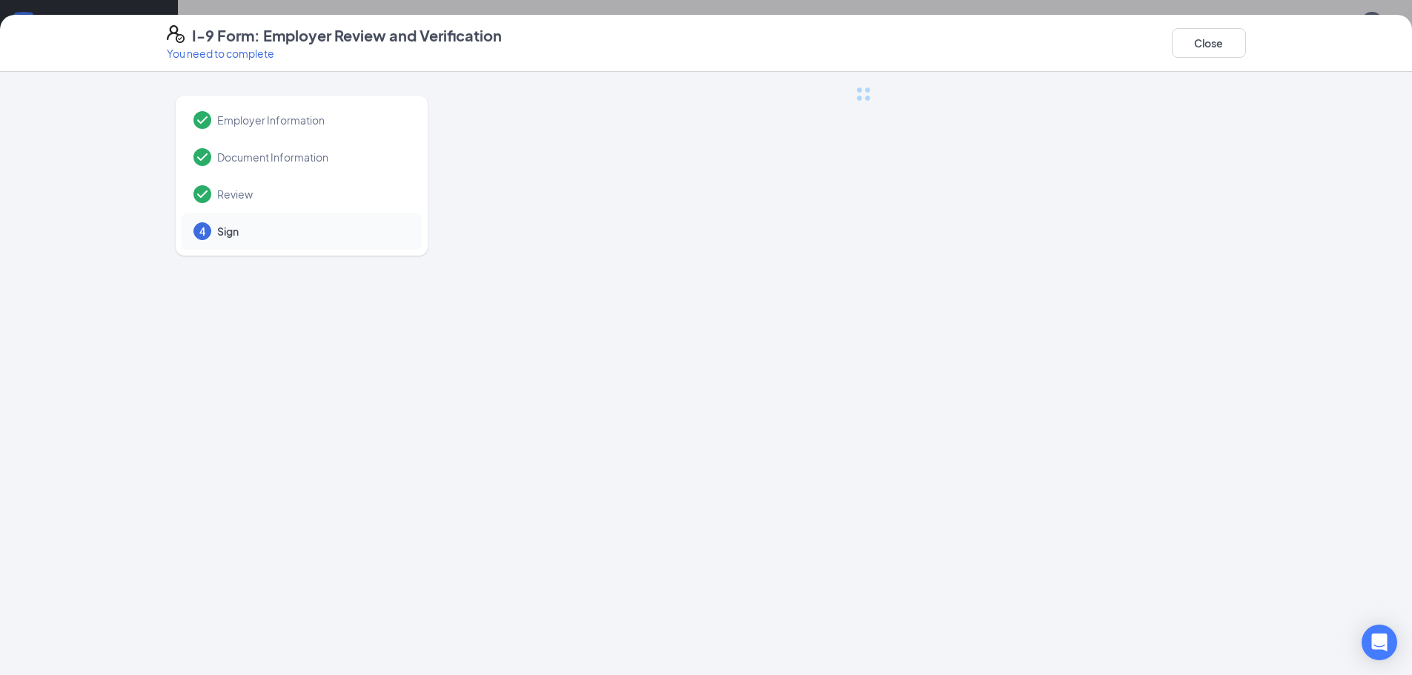
scroll to position [0, 0]
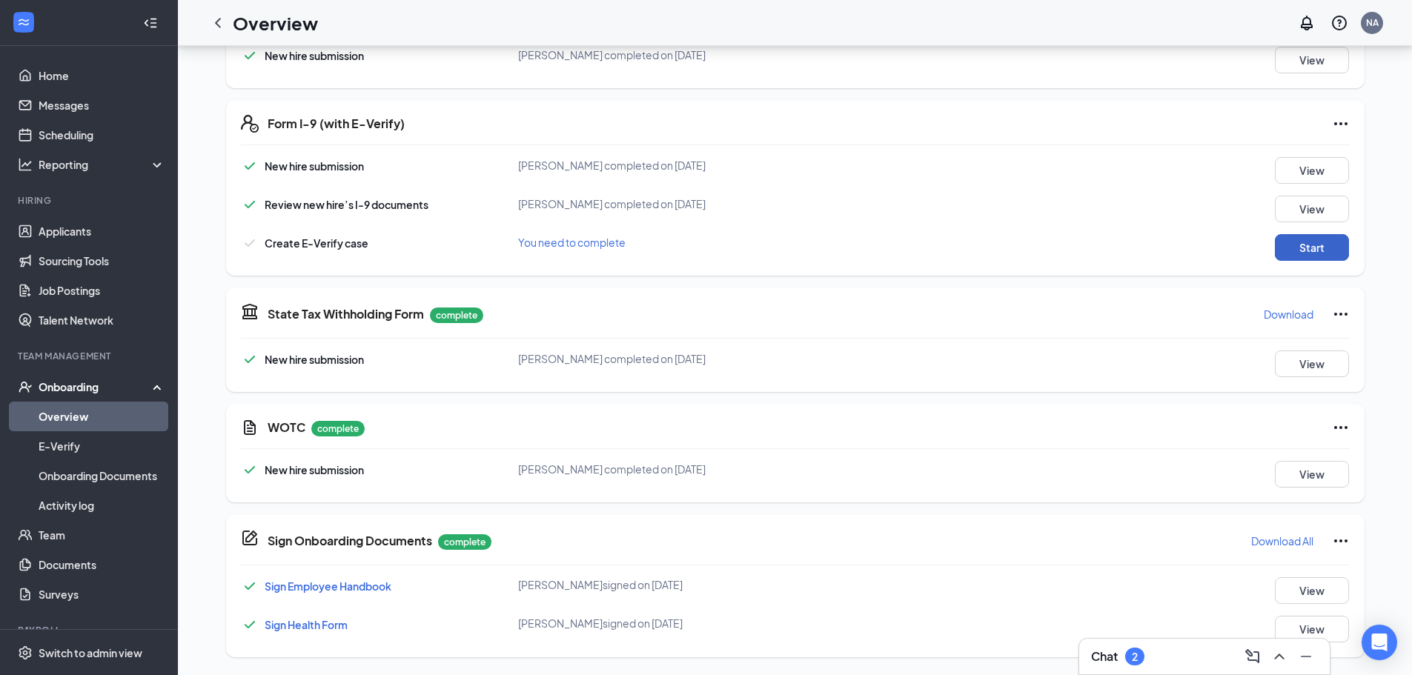
click at [1307, 244] on button "Start" at bounding box center [1312, 247] width 74 height 27
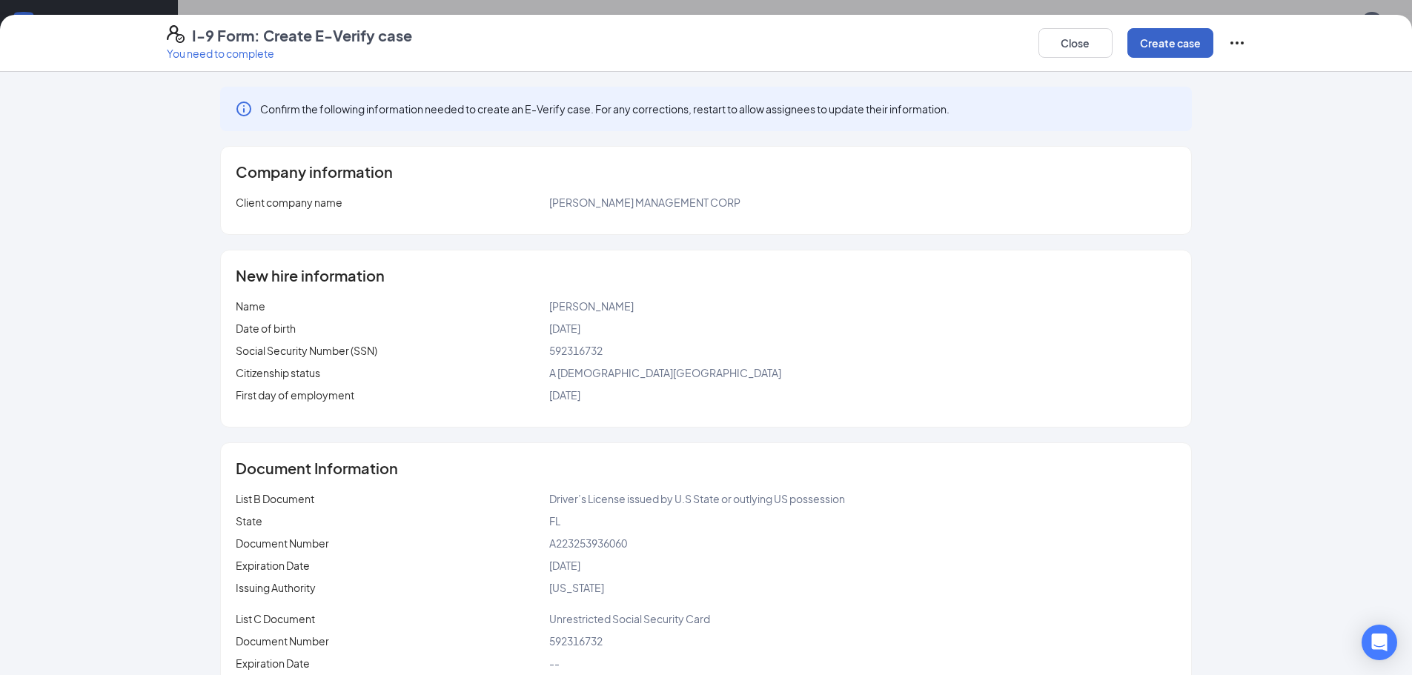
click at [1164, 46] on button "Create case" at bounding box center [1170, 43] width 86 height 30
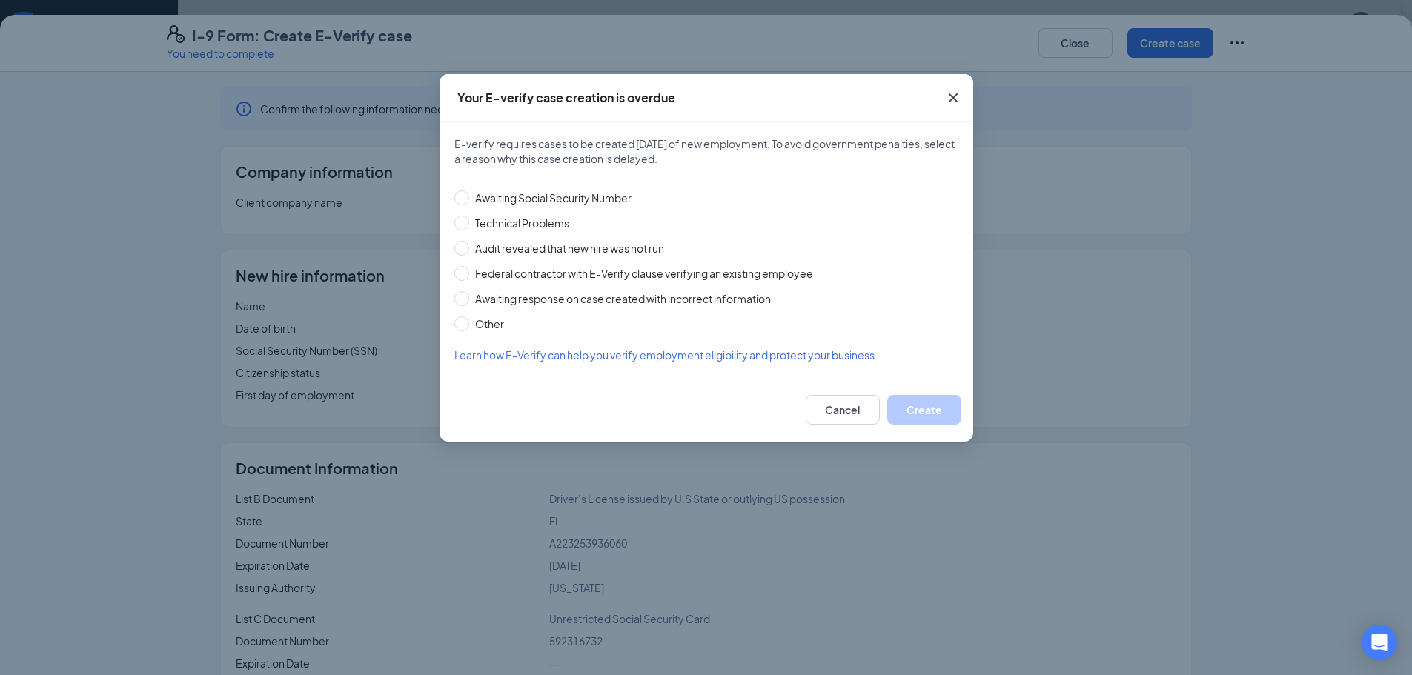
click at [955, 93] on icon "Cross" at bounding box center [953, 98] width 18 height 18
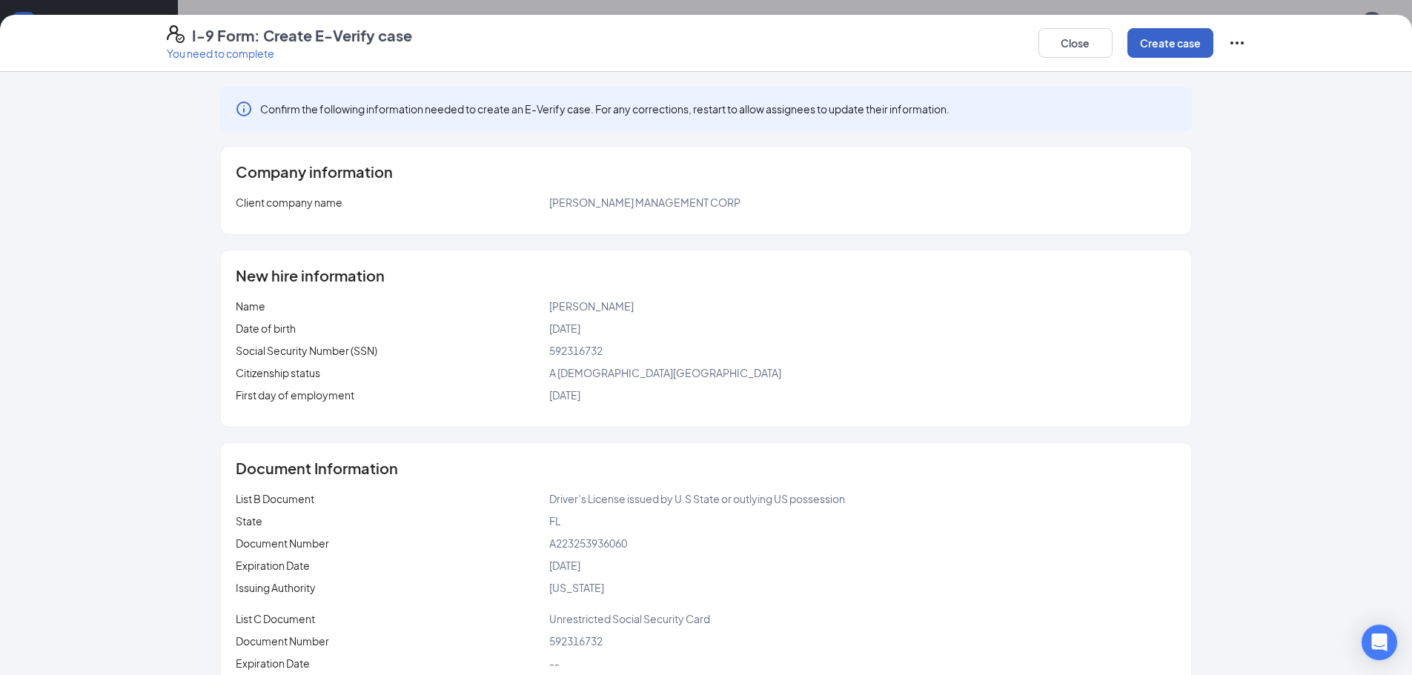
click at [1171, 35] on button "Create case" at bounding box center [1170, 43] width 86 height 30
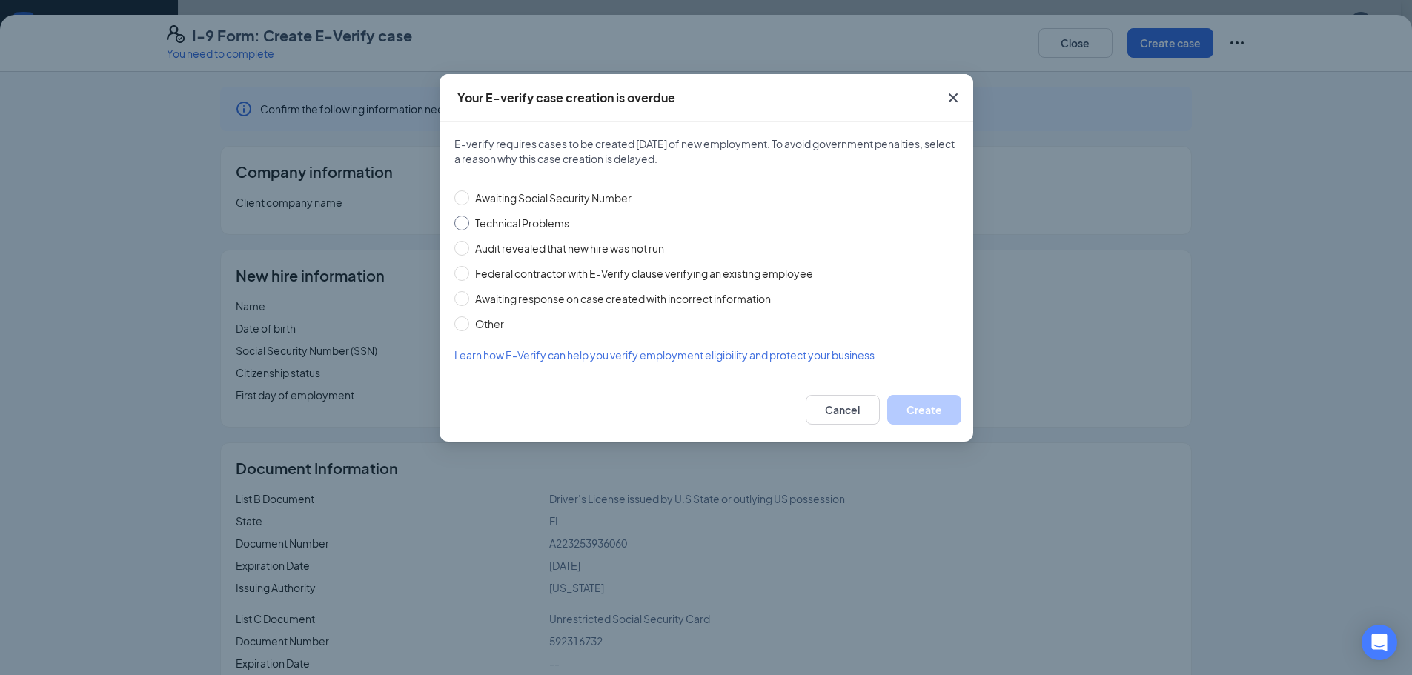
click at [465, 222] on input "Technical Problems" at bounding box center [461, 223] width 15 height 15
radio input "true"
click at [925, 402] on button "Create" at bounding box center [924, 410] width 74 height 30
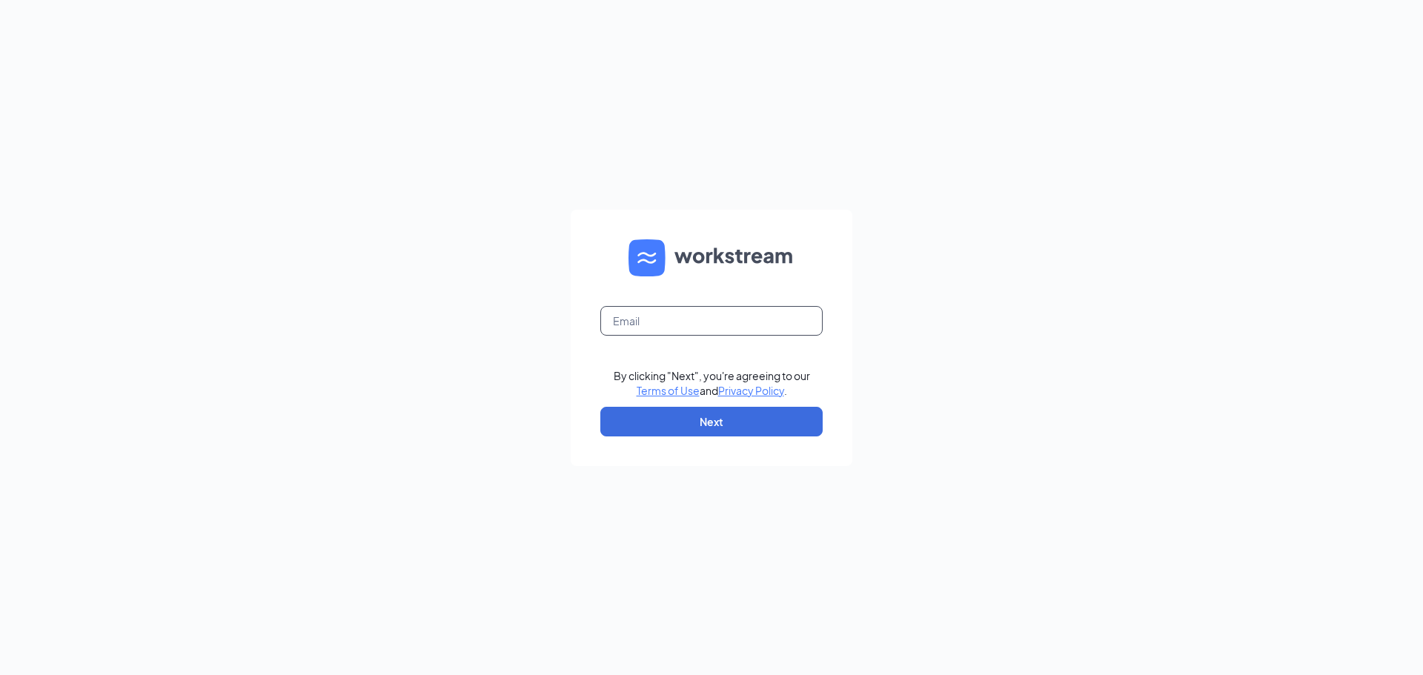
click at [734, 325] on input "text" at bounding box center [711, 321] width 222 height 30
type input "[EMAIL_ADDRESS][DOMAIN_NAME]"
click at [731, 432] on button "Next" at bounding box center [711, 422] width 222 height 30
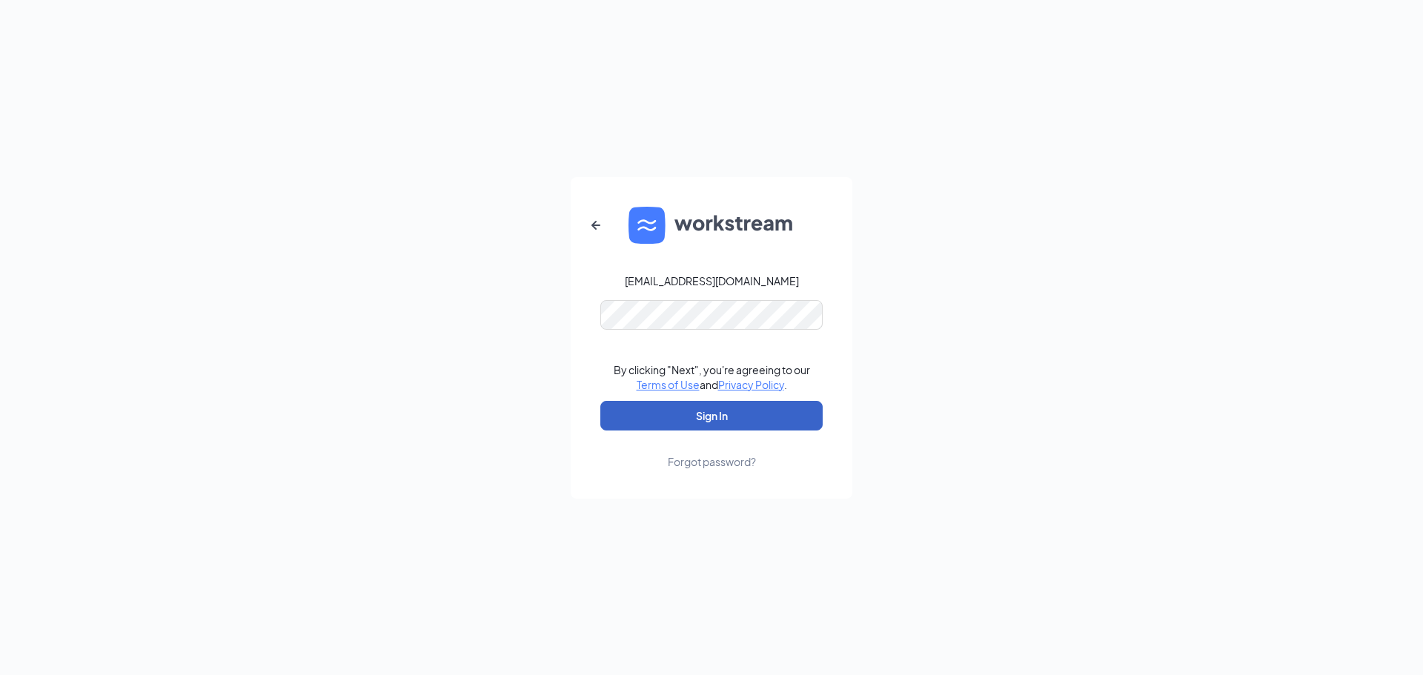
click at [739, 411] on button "Sign In" at bounding box center [711, 416] width 222 height 30
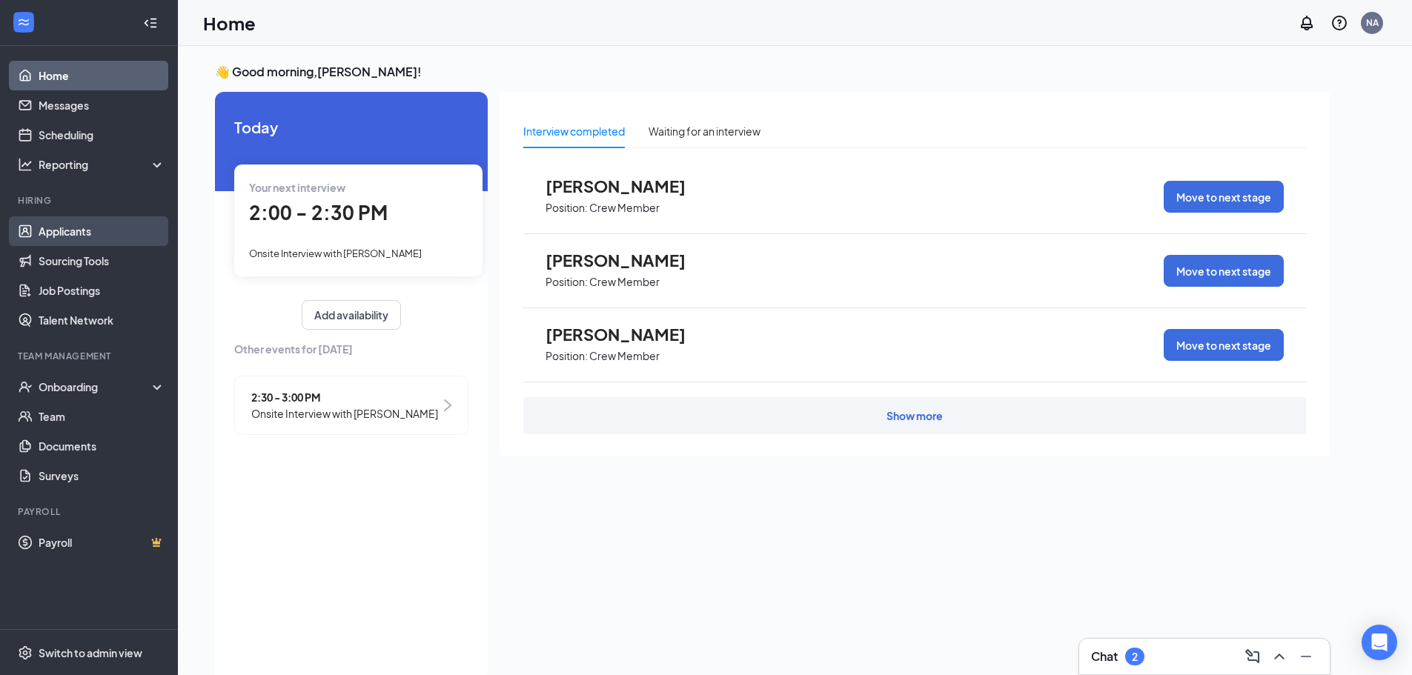
click at [109, 239] on link "Applicants" at bounding box center [102, 231] width 127 height 30
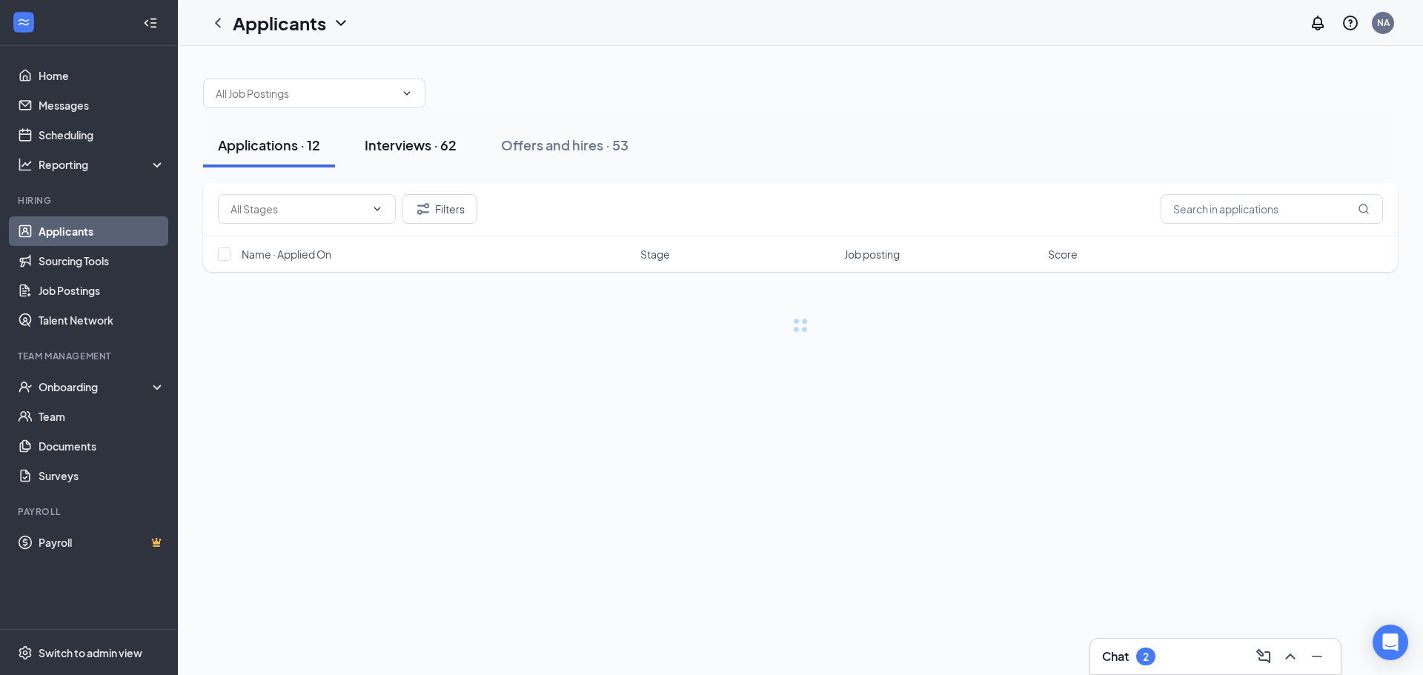
click at [430, 144] on div "Interviews · 62" at bounding box center [411, 145] width 92 height 19
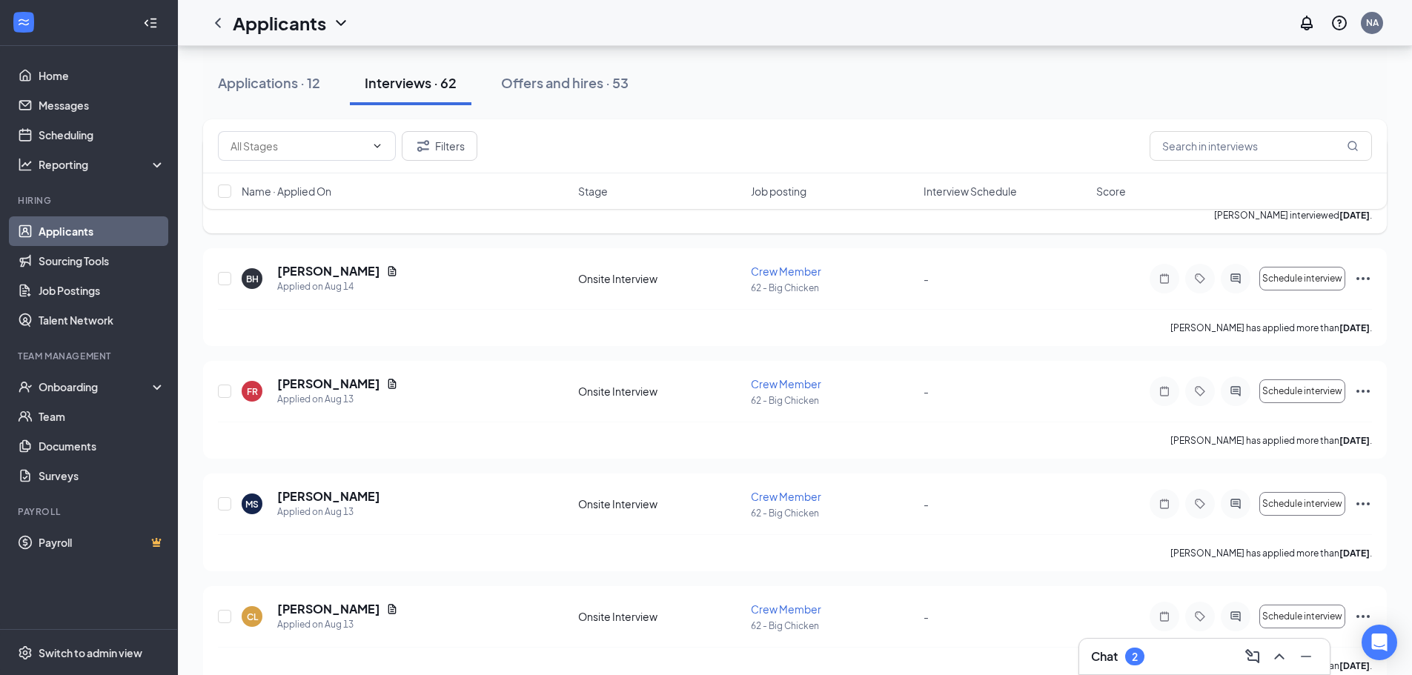
scroll to position [4002, 0]
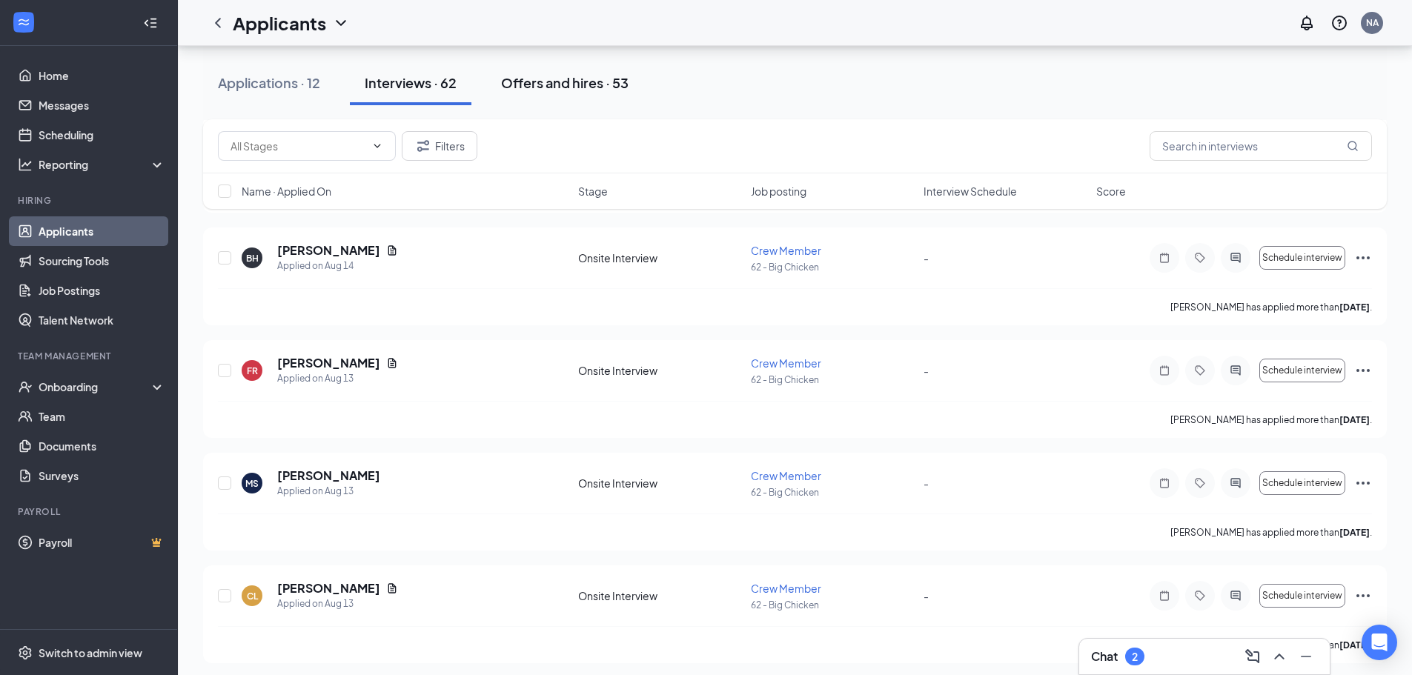
click at [548, 81] on div "Offers and hires · 53" at bounding box center [564, 82] width 127 height 19
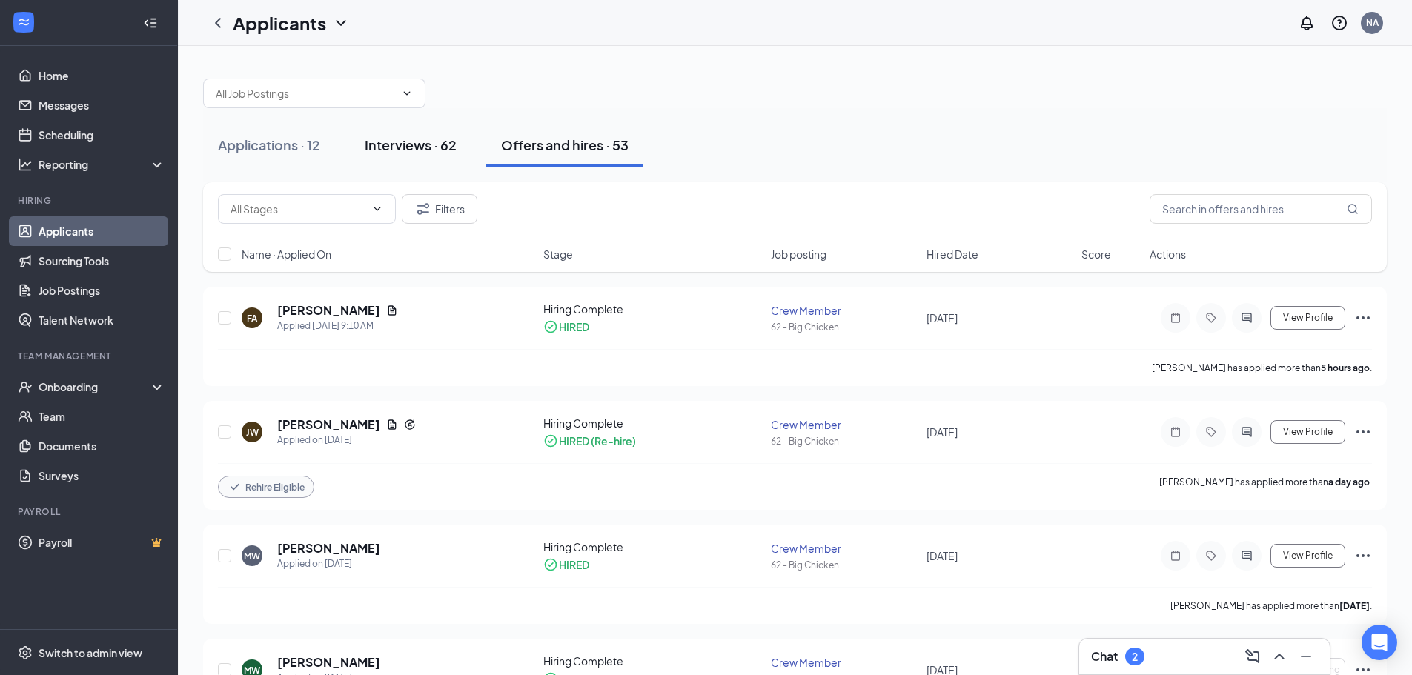
click at [394, 141] on div "Interviews · 62" at bounding box center [411, 145] width 92 height 19
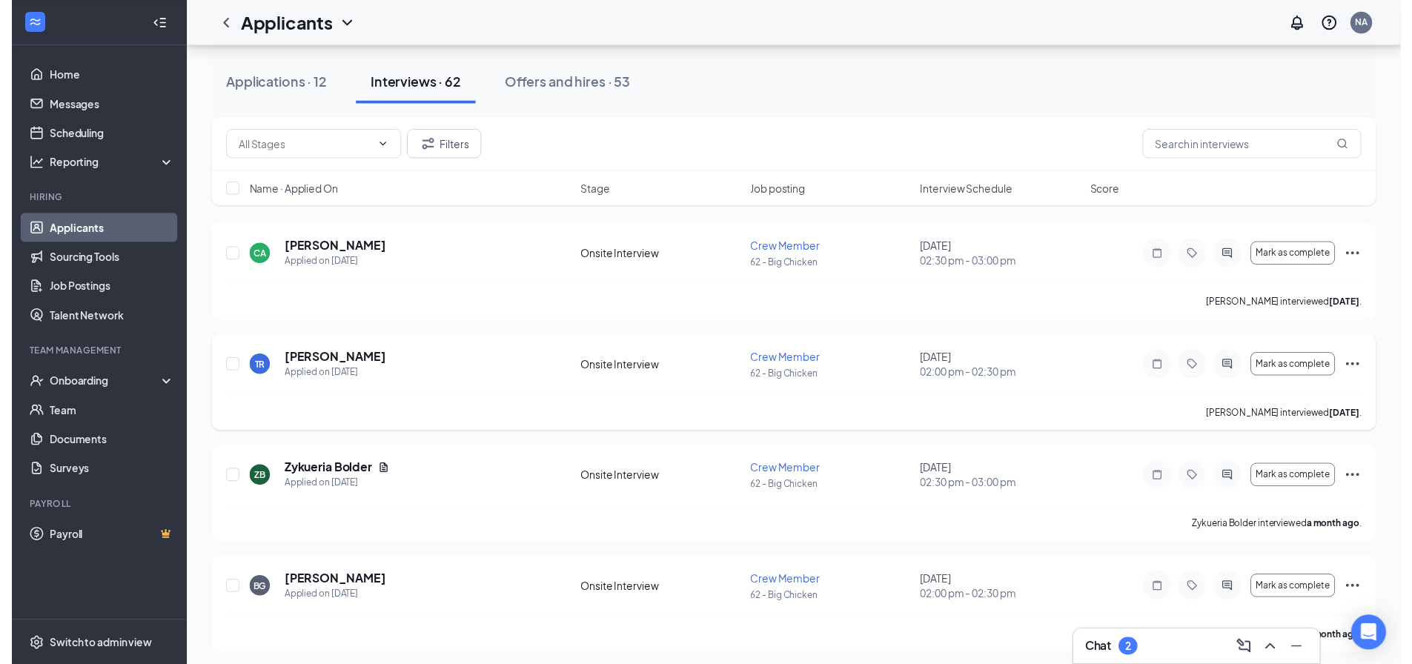
scroll to position [6448, 0]
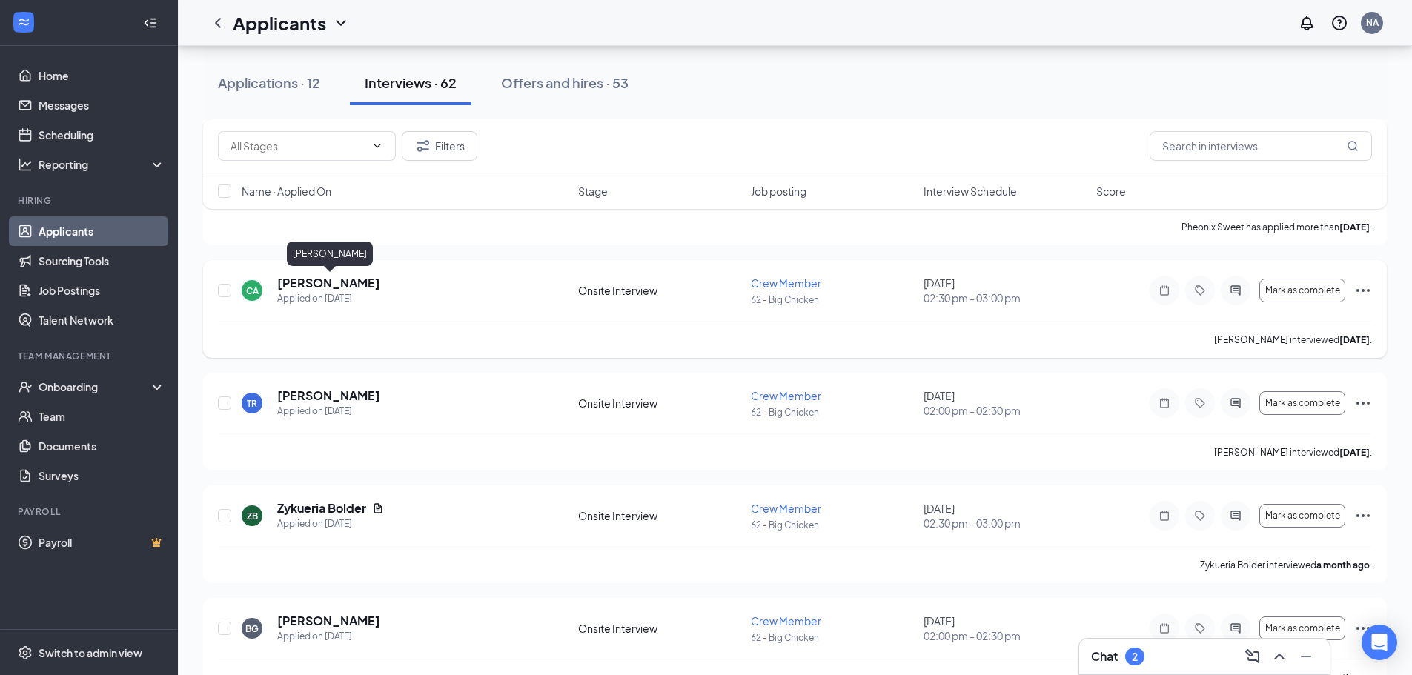
click at [375, 277] on h5 "[PERSON_NAME]" at bounding box center [328, 283] width 103 height 16
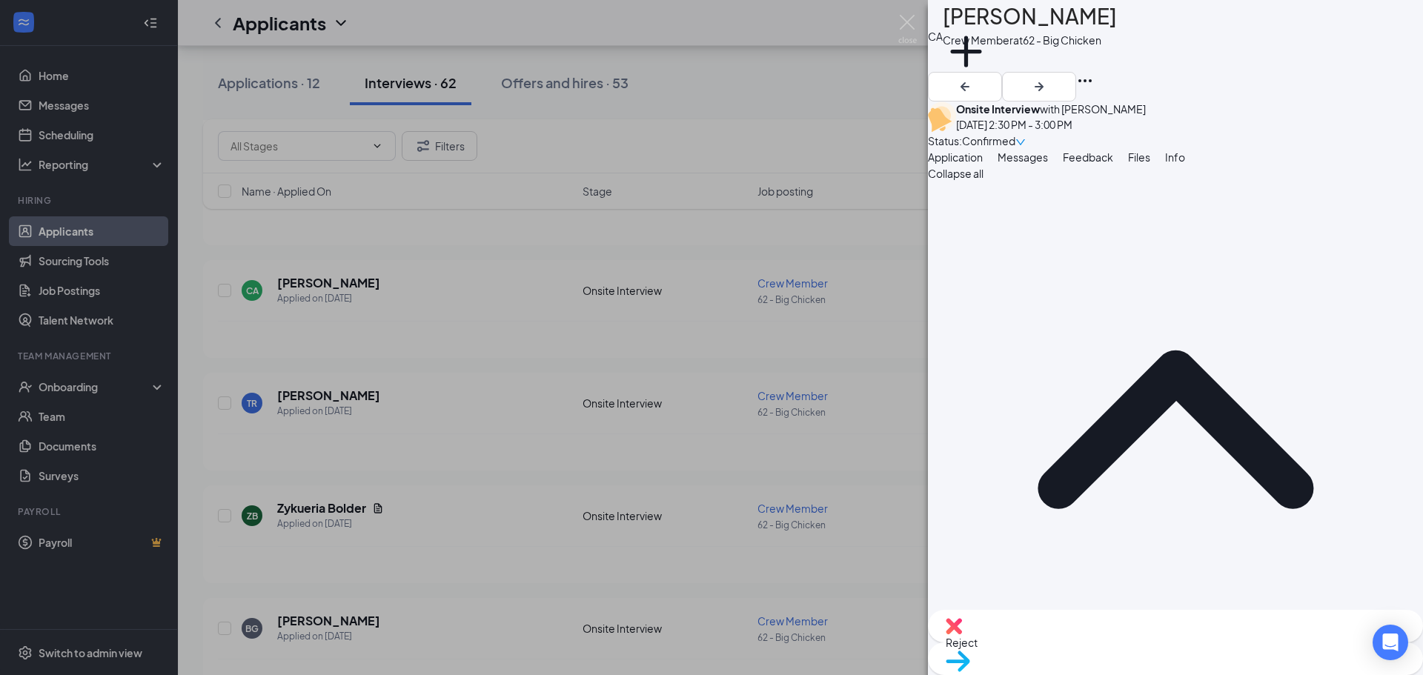
click at [1217, 672] on span "Move to stage" at bounding box center [1176, 680] width 460 height 16
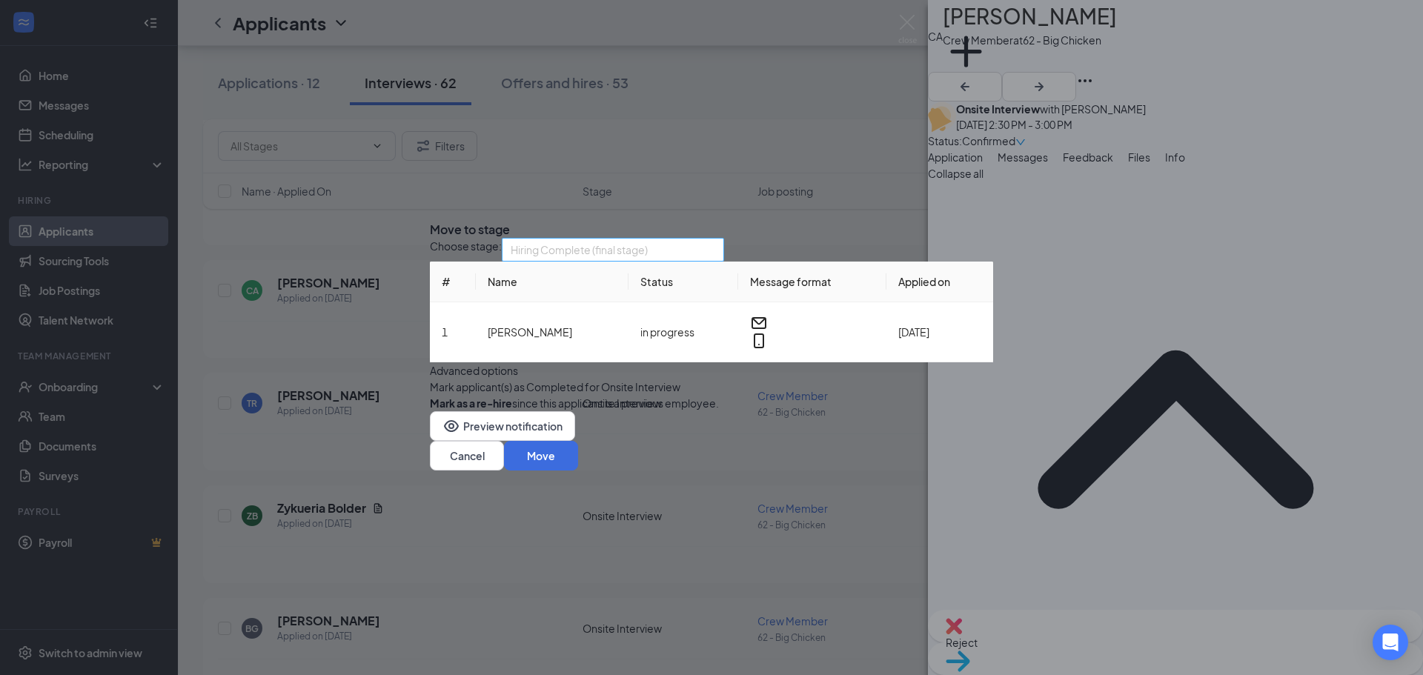
click at [715, 239] on span "Hiring Complete (final stage)" at bounding box center [613, 250] width 205 height 22
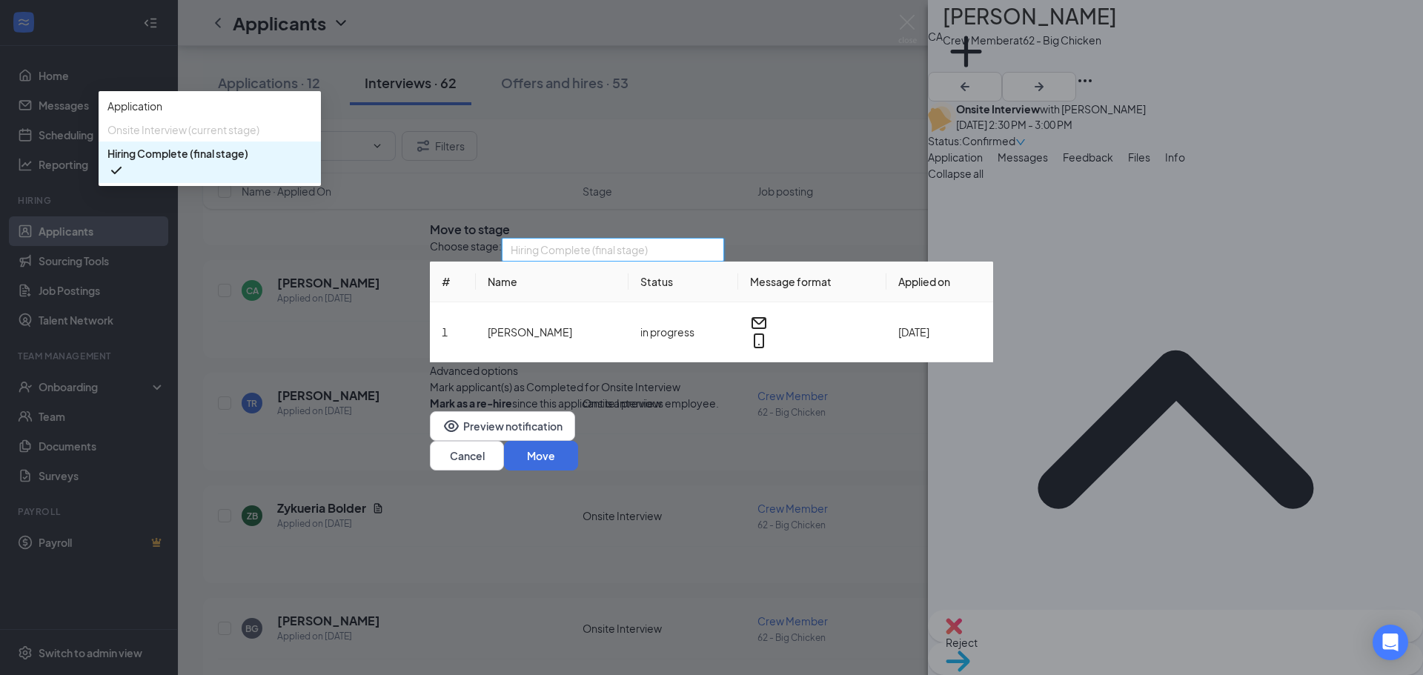
click at [312, 179] on span "Hiring Complete (final stage)" at bounding box center [209, 162] width 205 height 34
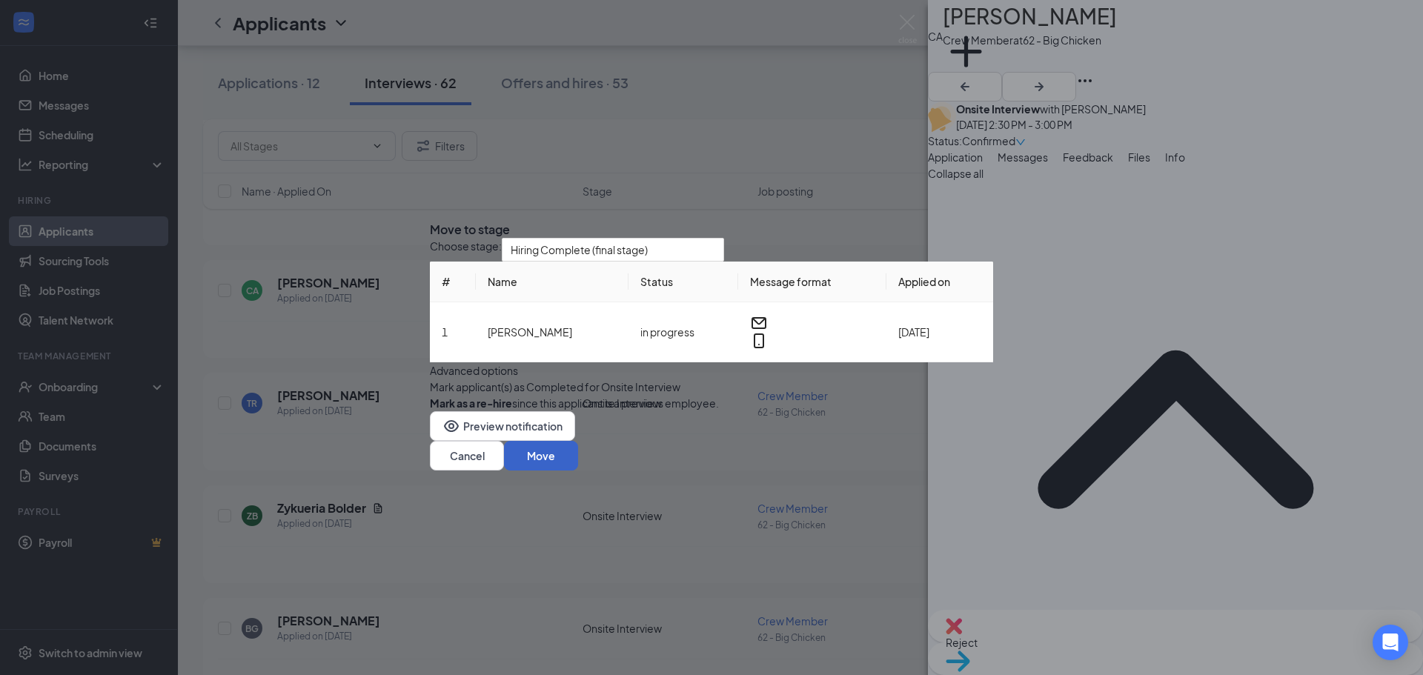
drag, startPoint x: 947, startPoint y: 510, endPoint x: 956, endPoint y: 518, distance: 12.1
click at [578, 471] on button "Move" at bounding box center [541, 456] width 74 height 30
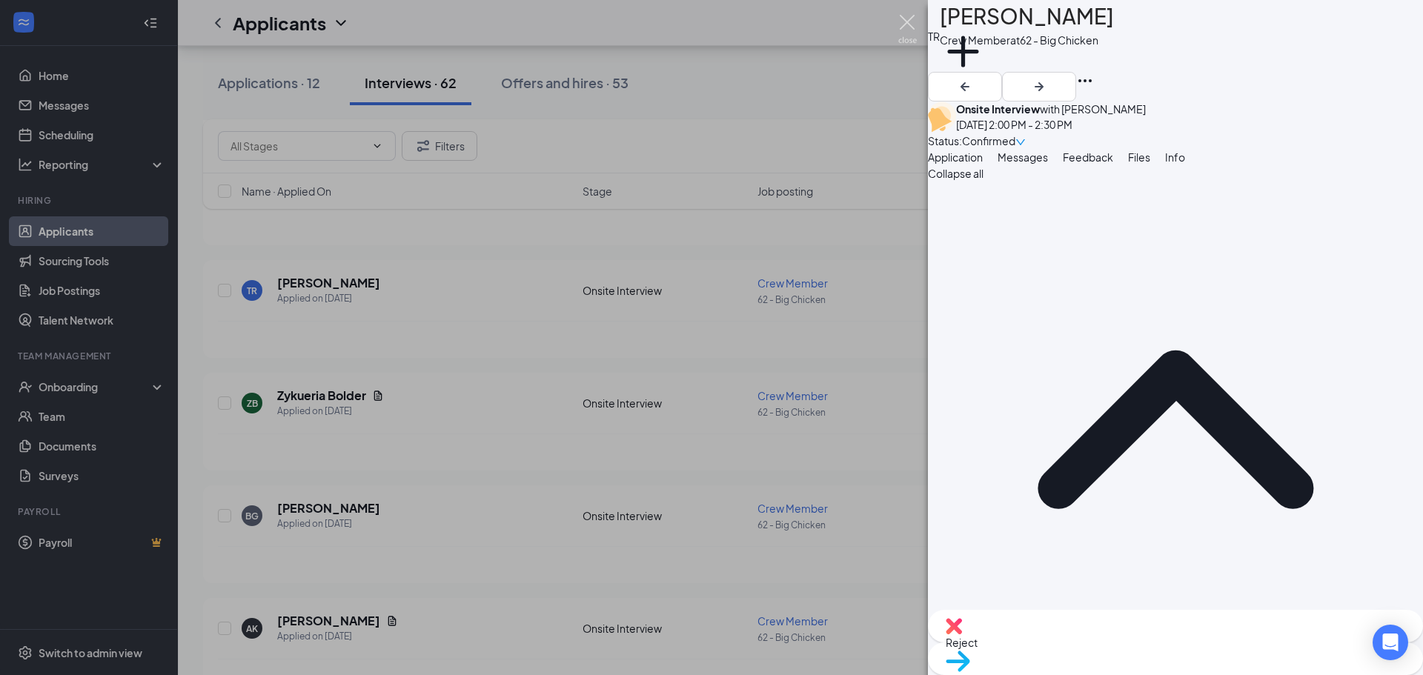
click at [906, 19] on img at bounding box center [907, 29] width 19 height 29
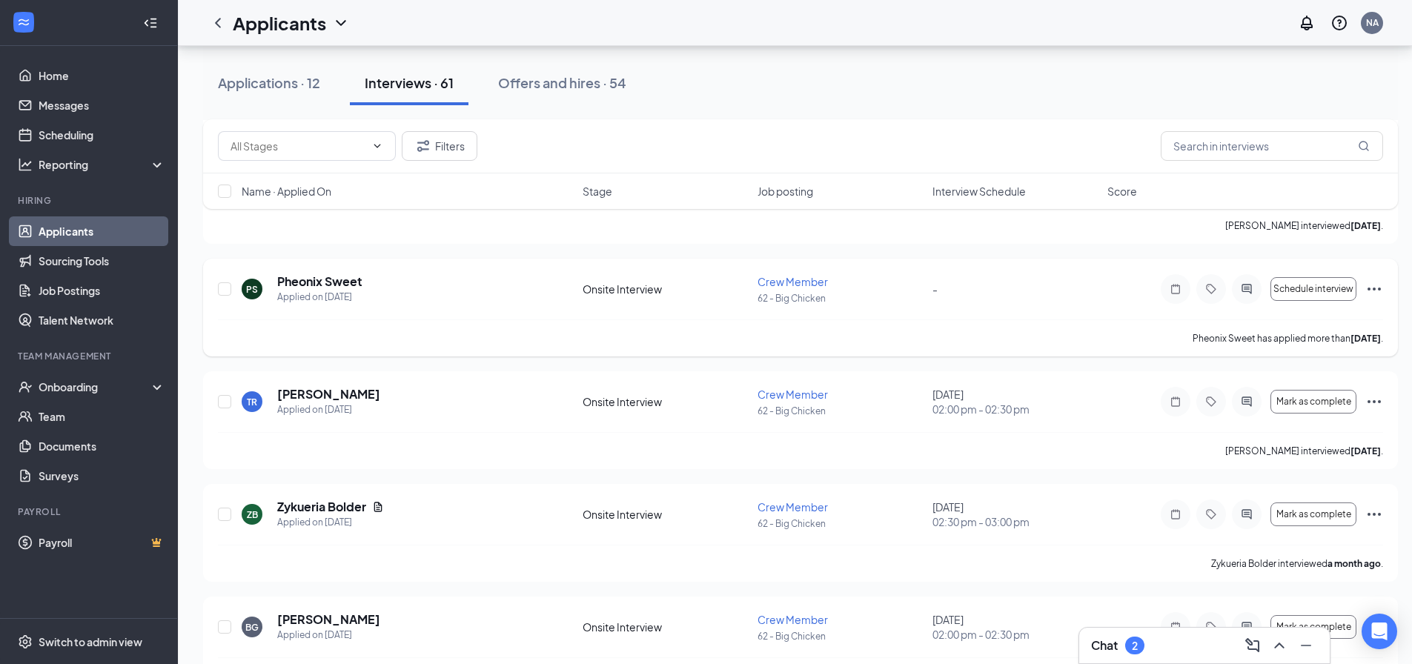
scroll to position [6300, 0]
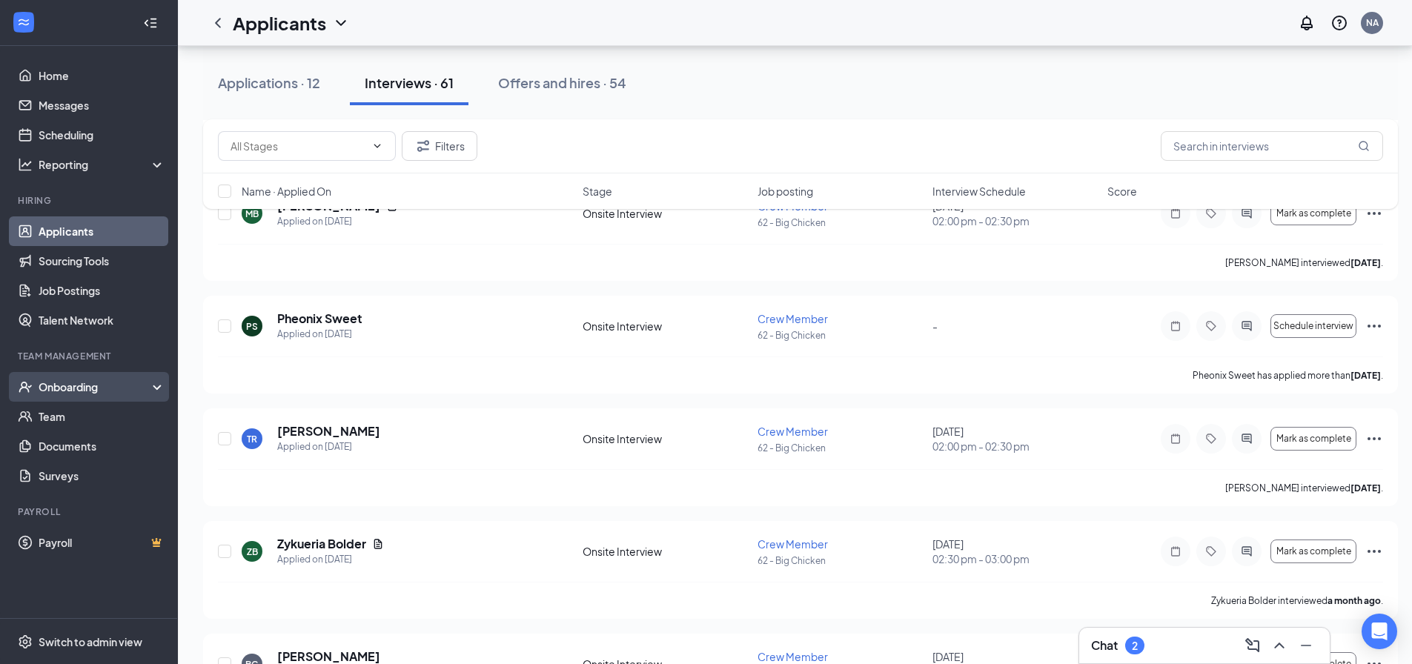
click at [119, 385] on div "Onboarding" at bounding box center [96, 386] width 114 height 15
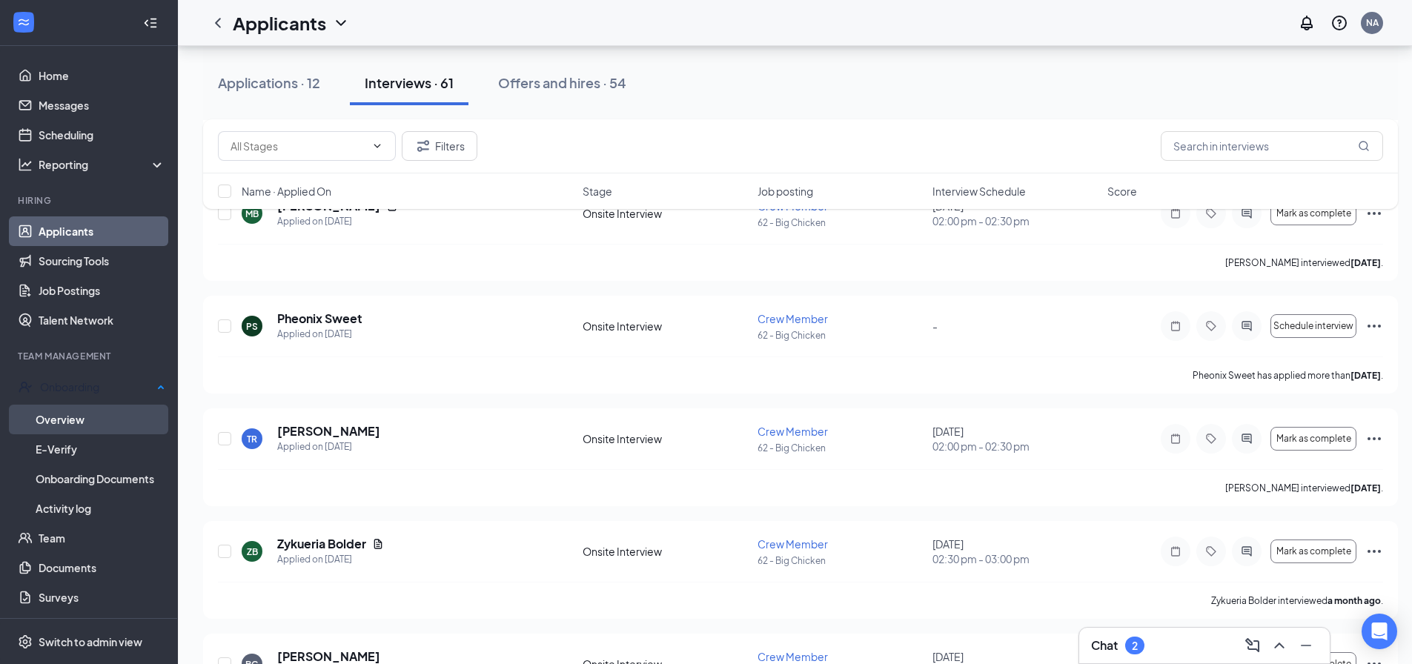
click at [100, 414] on link "Overview" at bounding box center [101, 420] width 130 height 30
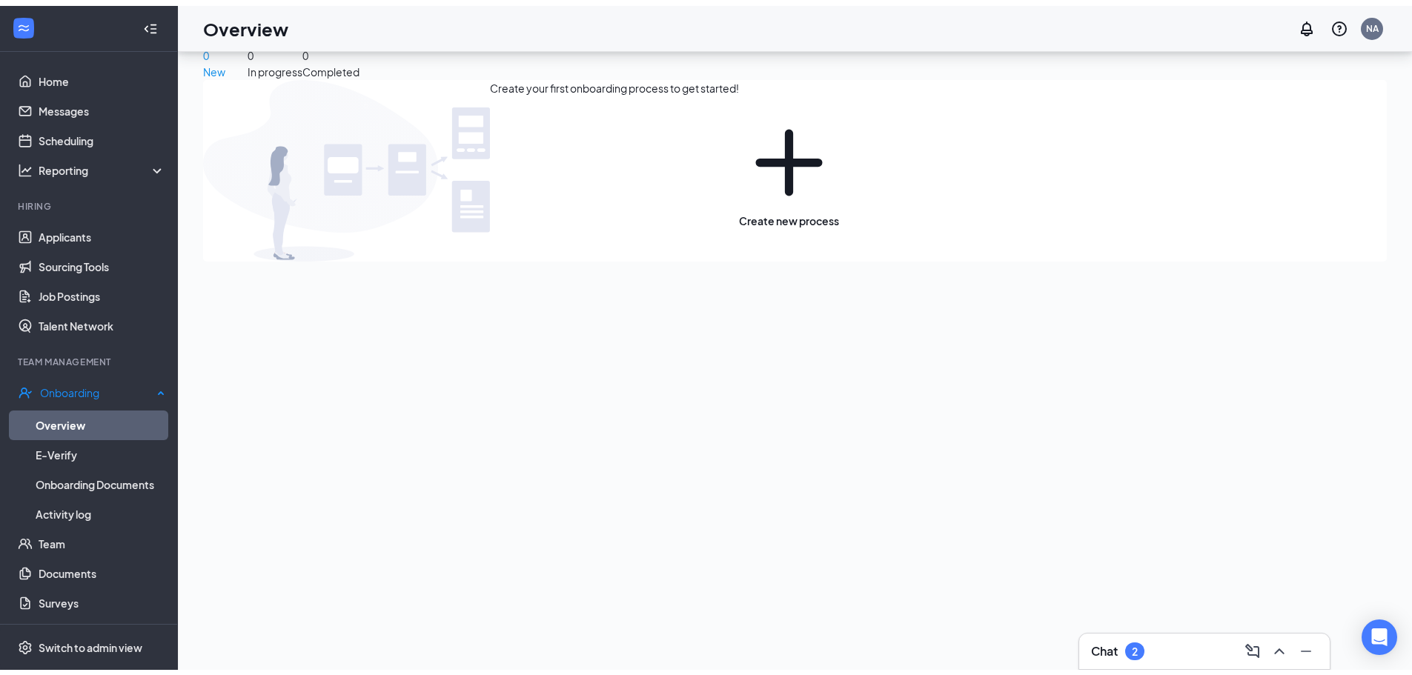
scroll to position [67, 0]
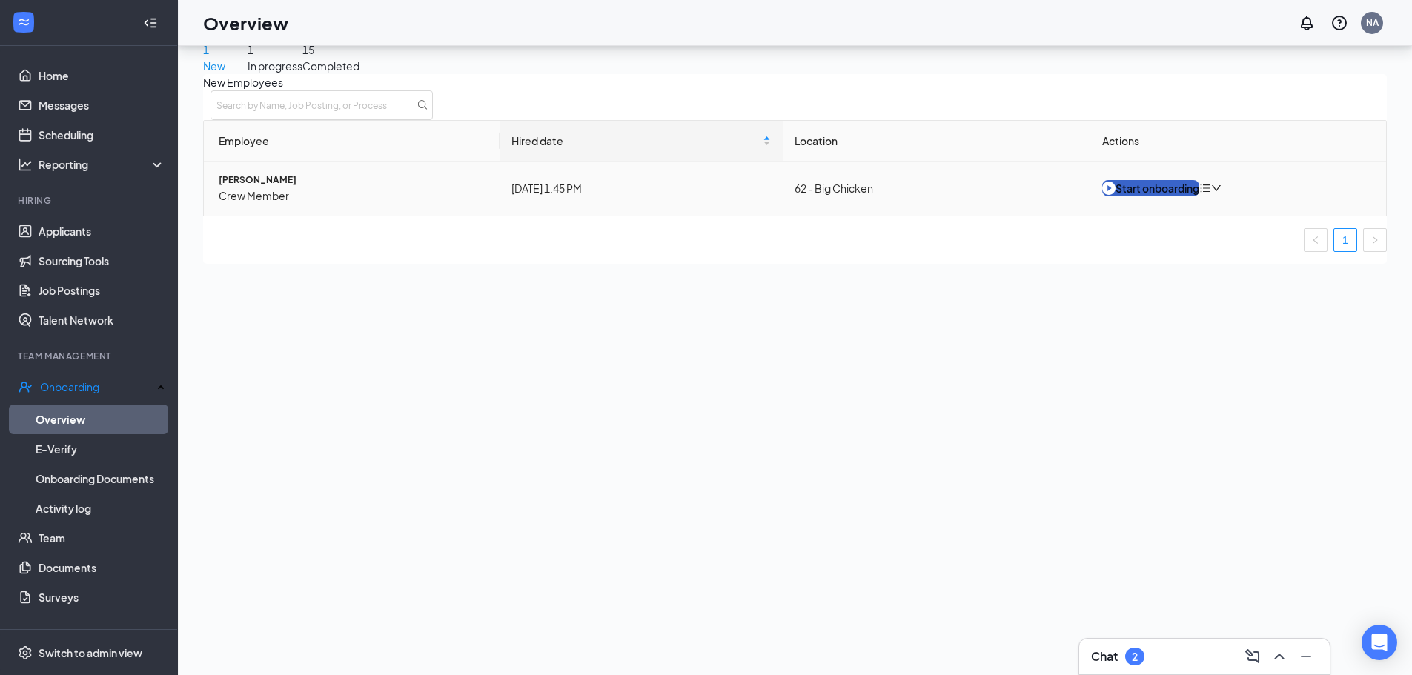
click at [1158, 196] on button "Start onboarding" at bounding box center [1150, 188] width 97 height 16
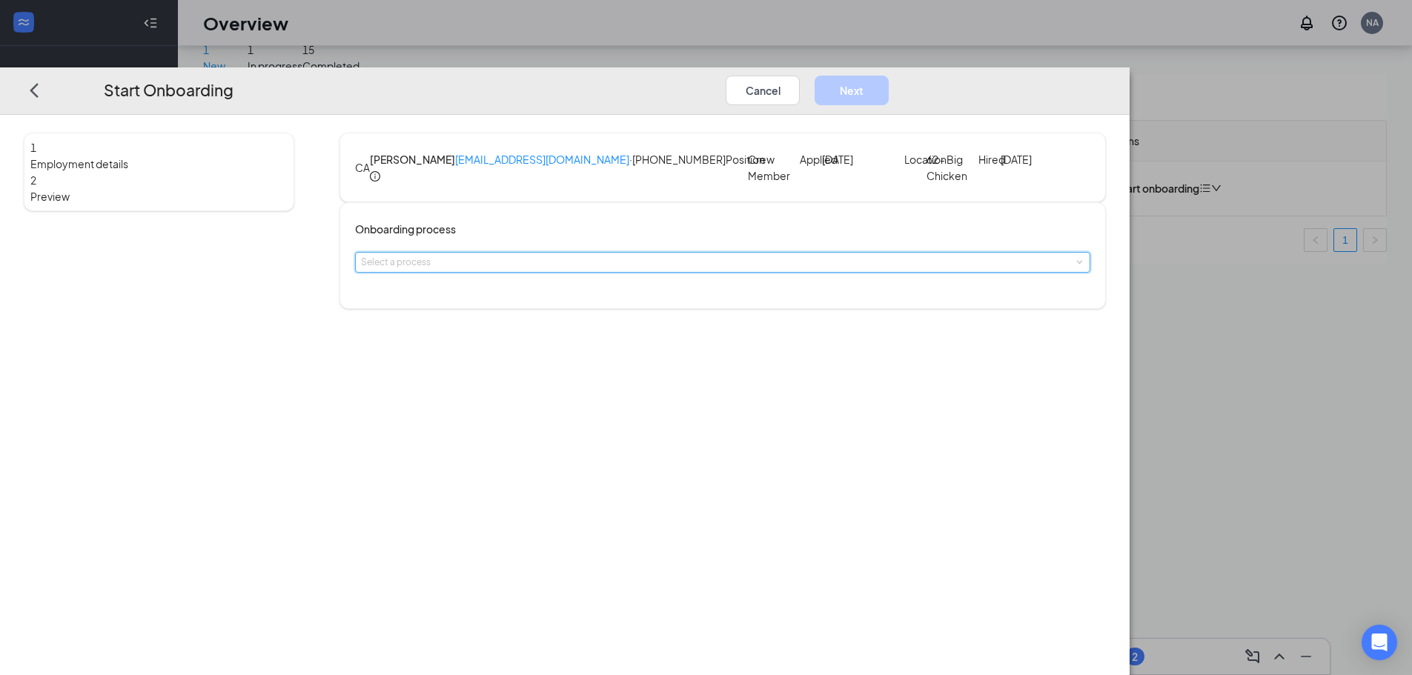
click at [1075, 266] on span at bounding box center [1078, 262] width 7 height 7
click at [709, 330] on li "General Onboarding Process" at bounding box center [618, 331] width 243 height 24
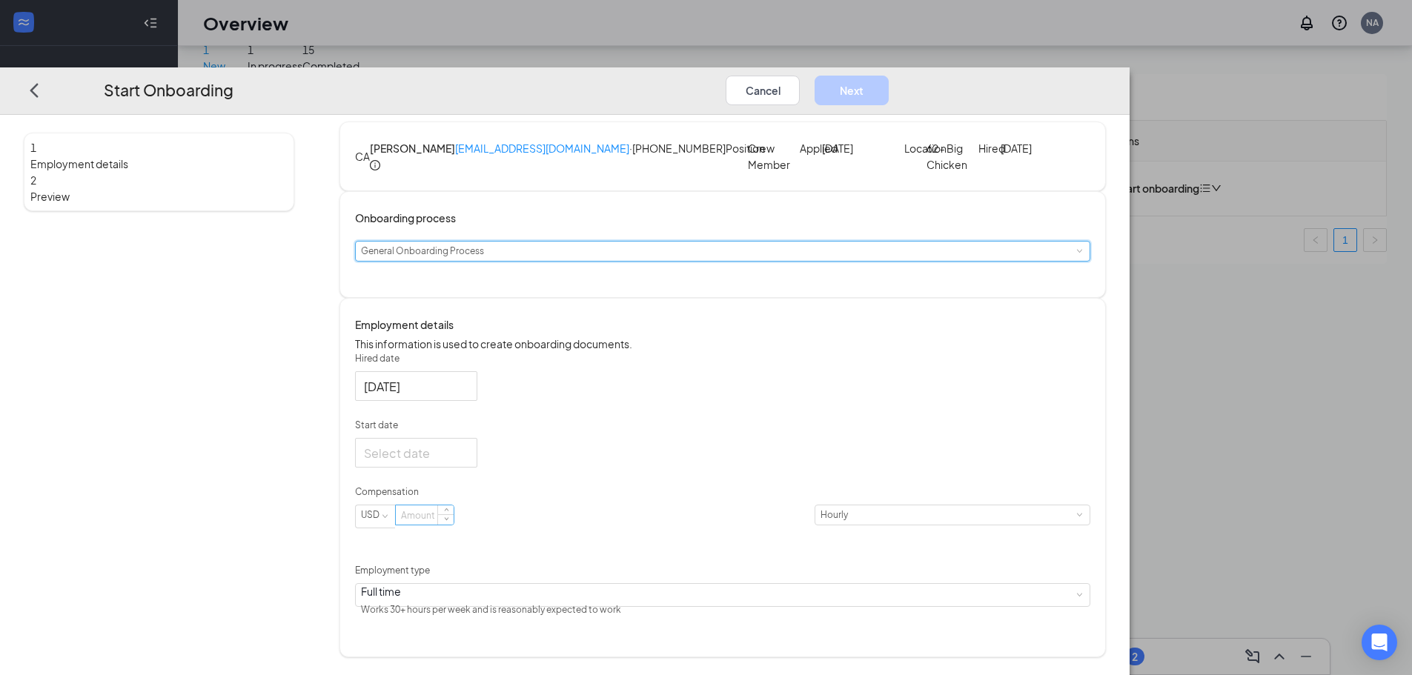
scroll to position [39, 0]
click at [454, 525] on input at bounding box center [425, 514] width 58 height 19
type input "12.75"
click at [468, 462] on div at bounding box center [416, 453] width 104 height 19
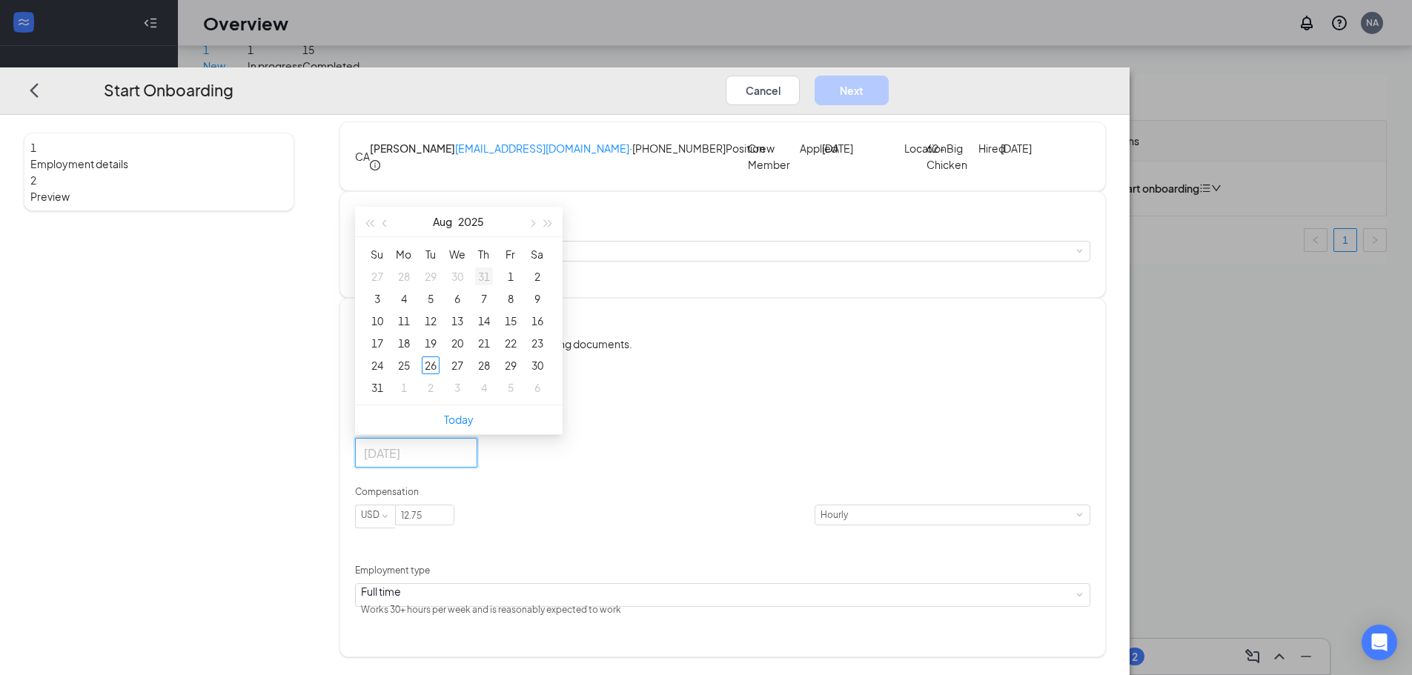
type input "[DATE]"
click at [493, 374] on div "28" at bounding box center [484, 365] width 18 height 18
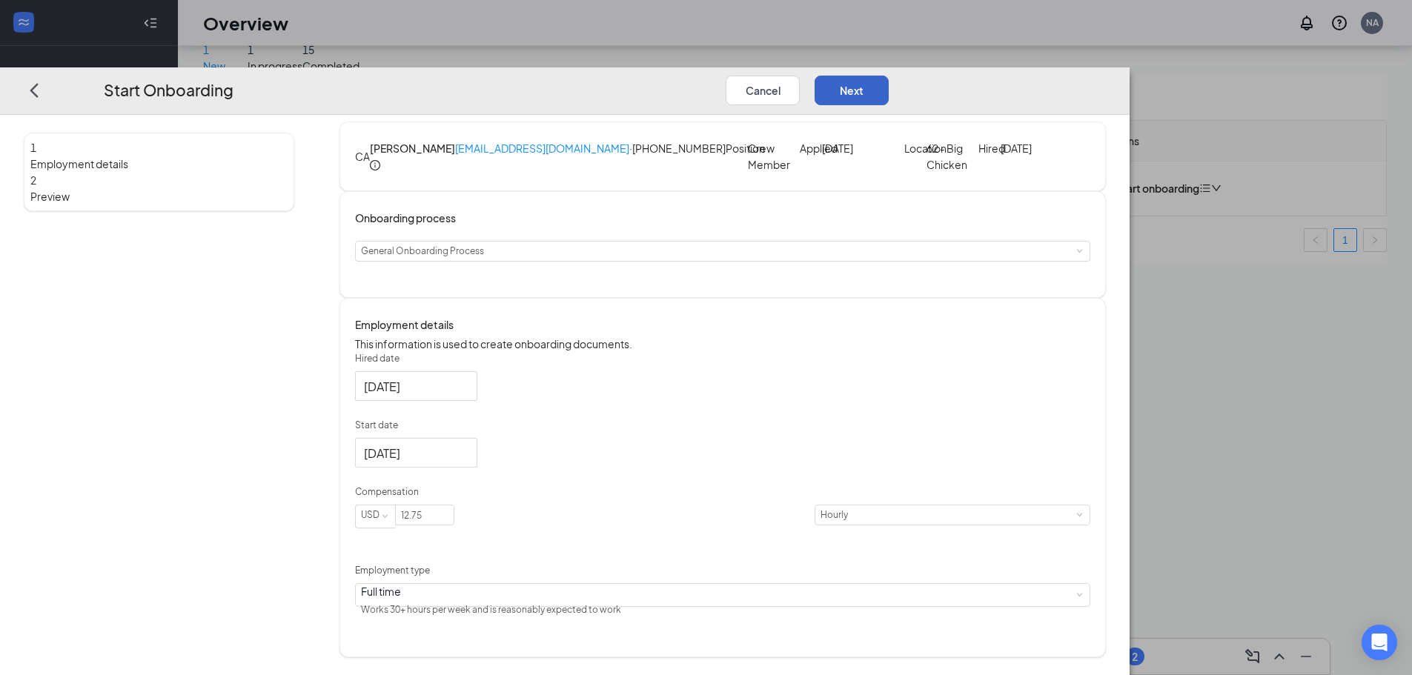
click at [889, 76] on button "Next" at bounding box center [852, 91] width 74 height 30
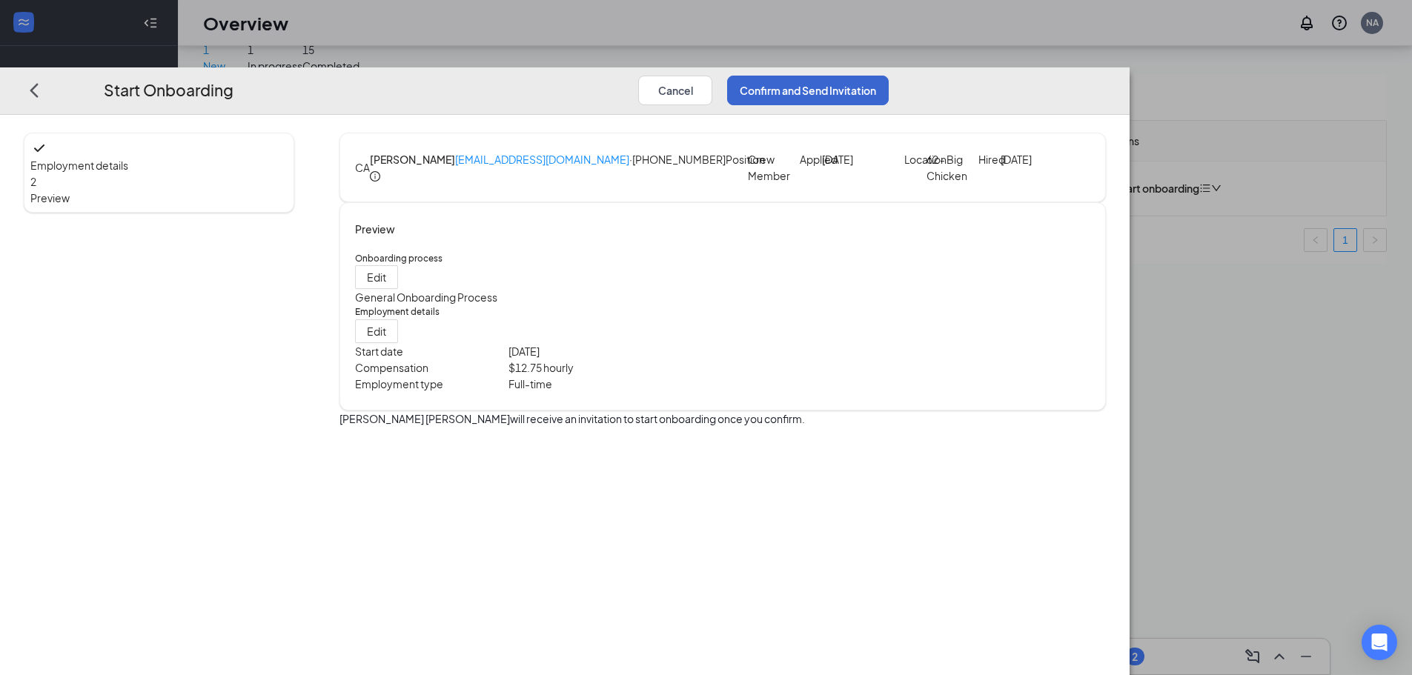
scroll to position [0, 0]
click at [889, 76] on button "Confirm and Send Invitation" at bounding box center [808, 91] width 162 height 30
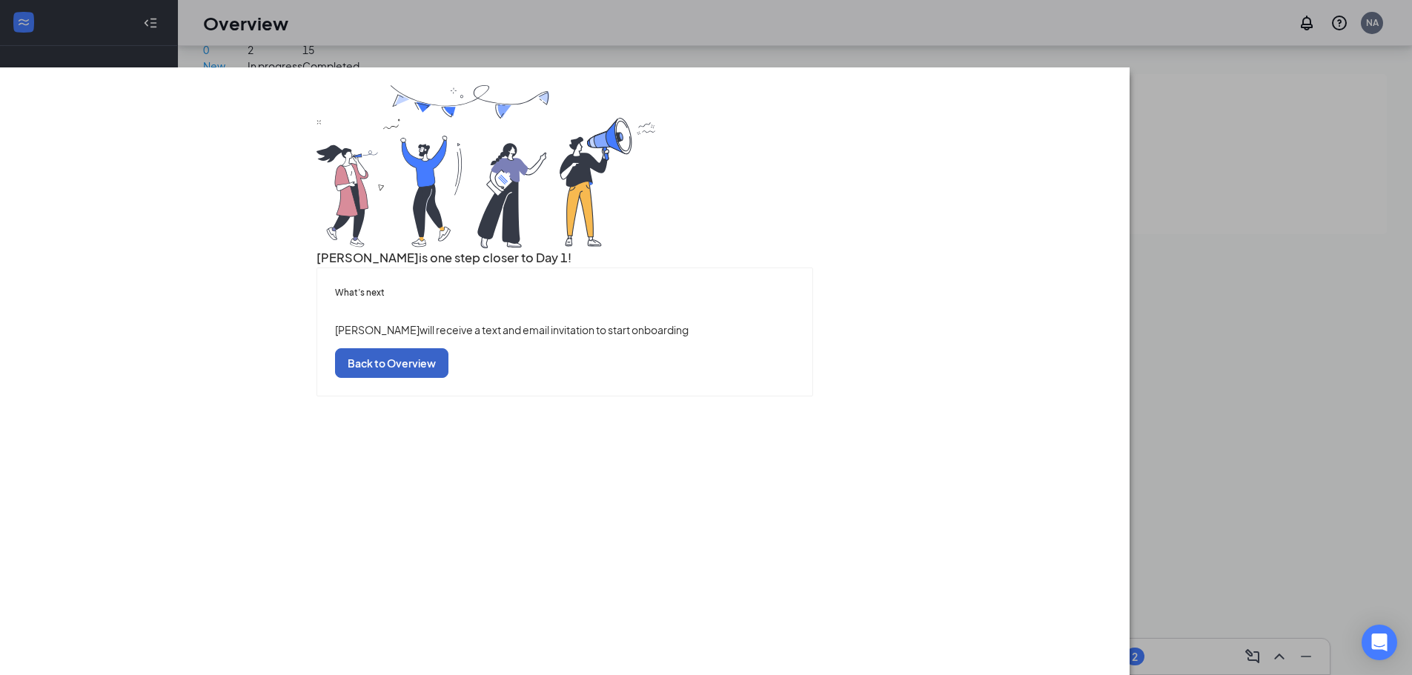
click at [448, 378] on button "Back to Overview" at bounding box center [391, 363] width 113 height 30
